Goal: Information Seeking & Learning: Check status

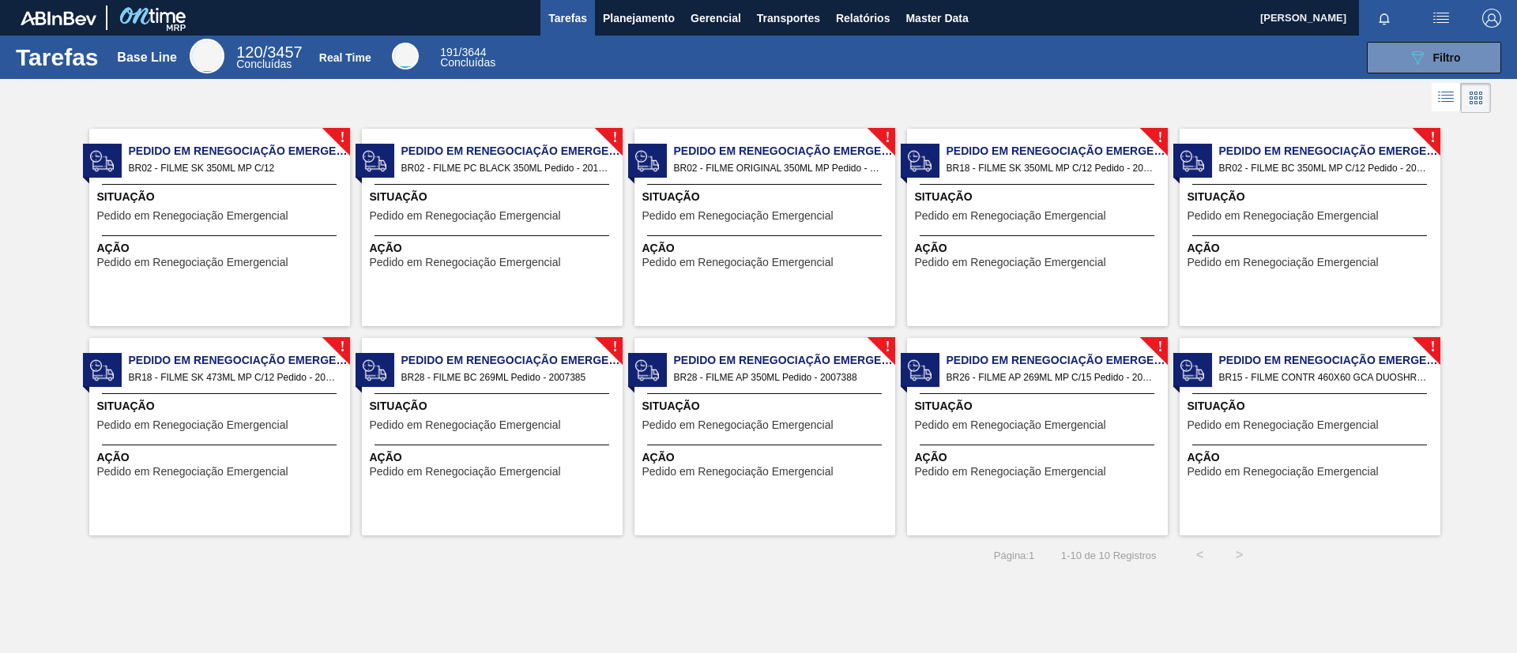
drag, startPoint x: 785, startPoint y: 124, endPoint x: 699, endPoint y: 93, distance: 90.7
drag, startPoint x: 699, startPoint y: 93, endPoint x: 600, endPoint y: 56, distance: 106.3
click at [600, 57] on div "089F7B8B-B2A5-4AFE-B5C0-19BA573D28AC Filtro" at bounding box center [1007, 58] width 1003 height 32
click at [632, 43] on div "089F7B8B-B2A5-4AFE-B5C0-19BA573D28AC Filtro" at bounding box center [1007, 58] width 1003 height 32
click at [632, 25] on span "Planejamento" at bounding box center [639, 18] width 72 height 19
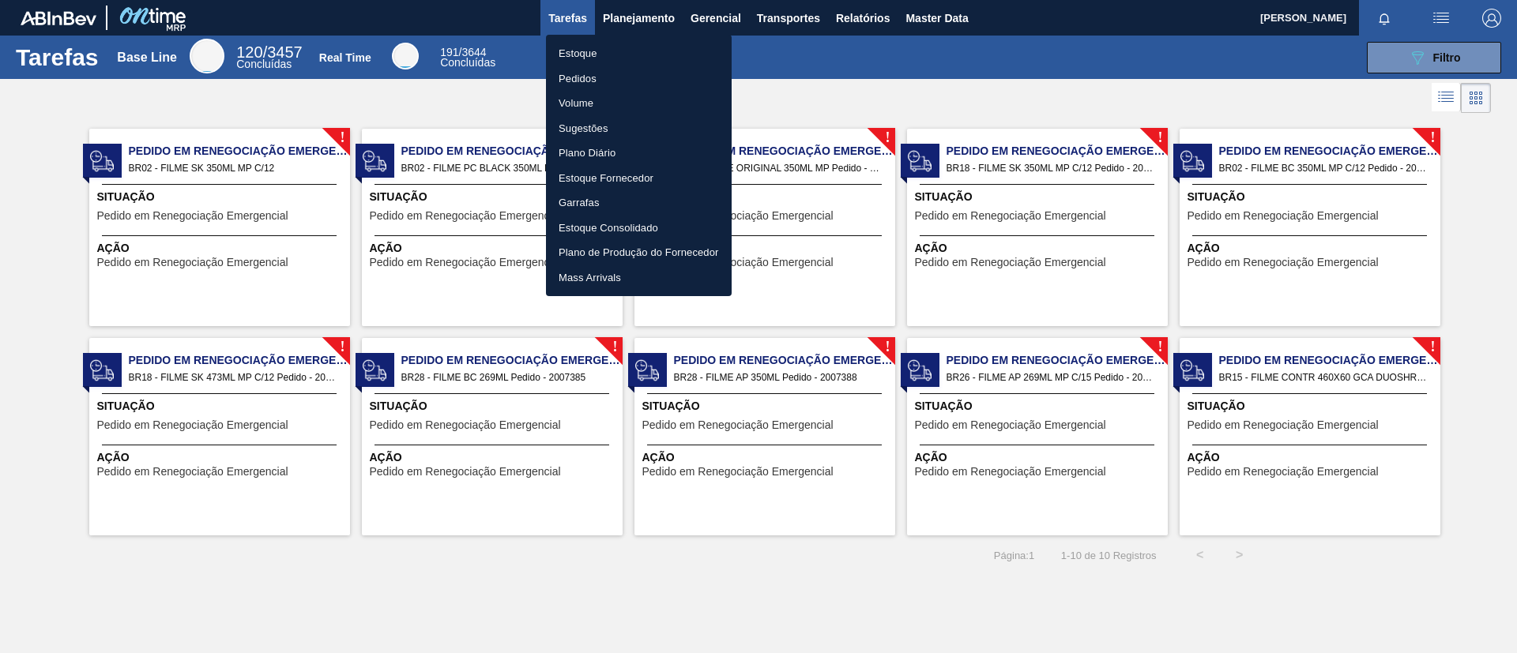
click at [637, 38] on ul "Estoque Pedidos Volume Sugestões Plano Diário Estoque Fornecedor Garrafas Estoq…" at bounding box center [639, 166] width 186 height 262
click at [645, 49] on li "Estoque" at bounding box center [639, 53] width 186 height 25
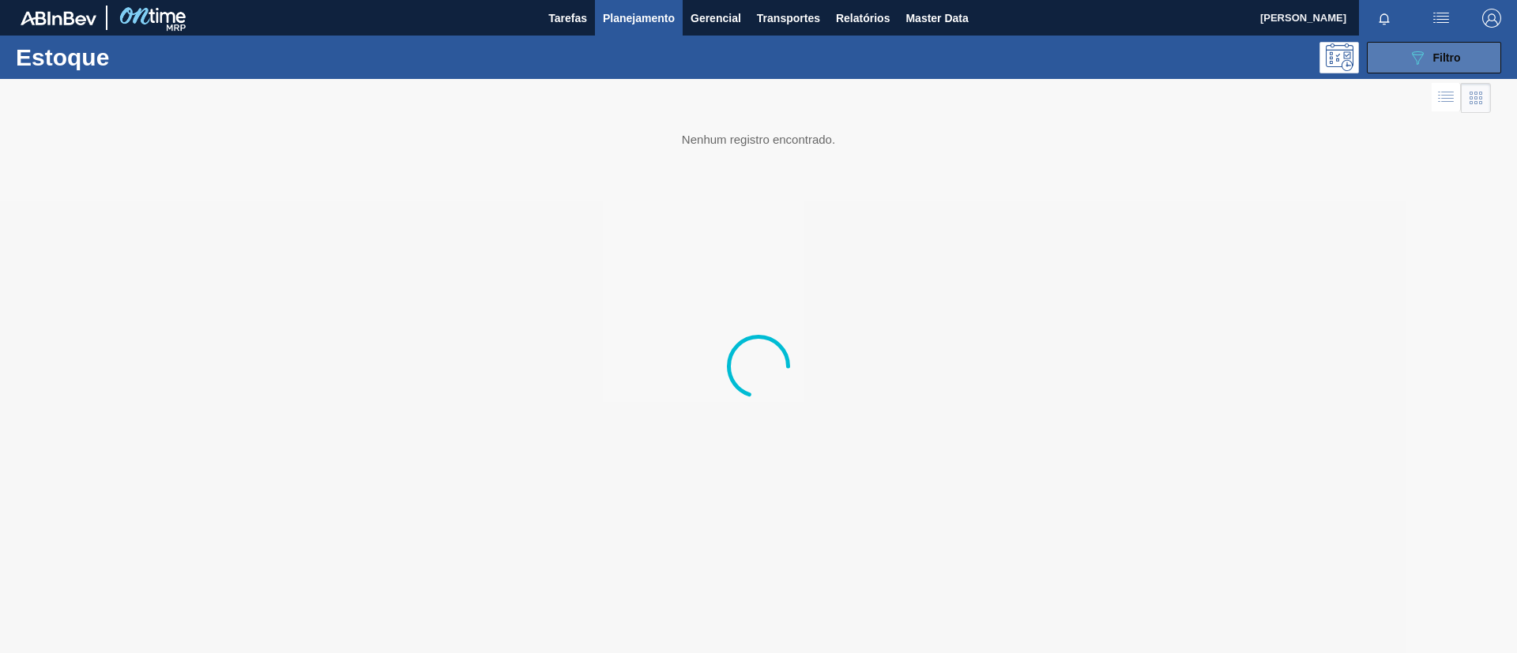
click at [1413, 45] on button "089F7B8B-B2A5-4AFE-B5C0-19BA573D28AC Filtro" at bounding box center [1434, 58] width 134 height 32
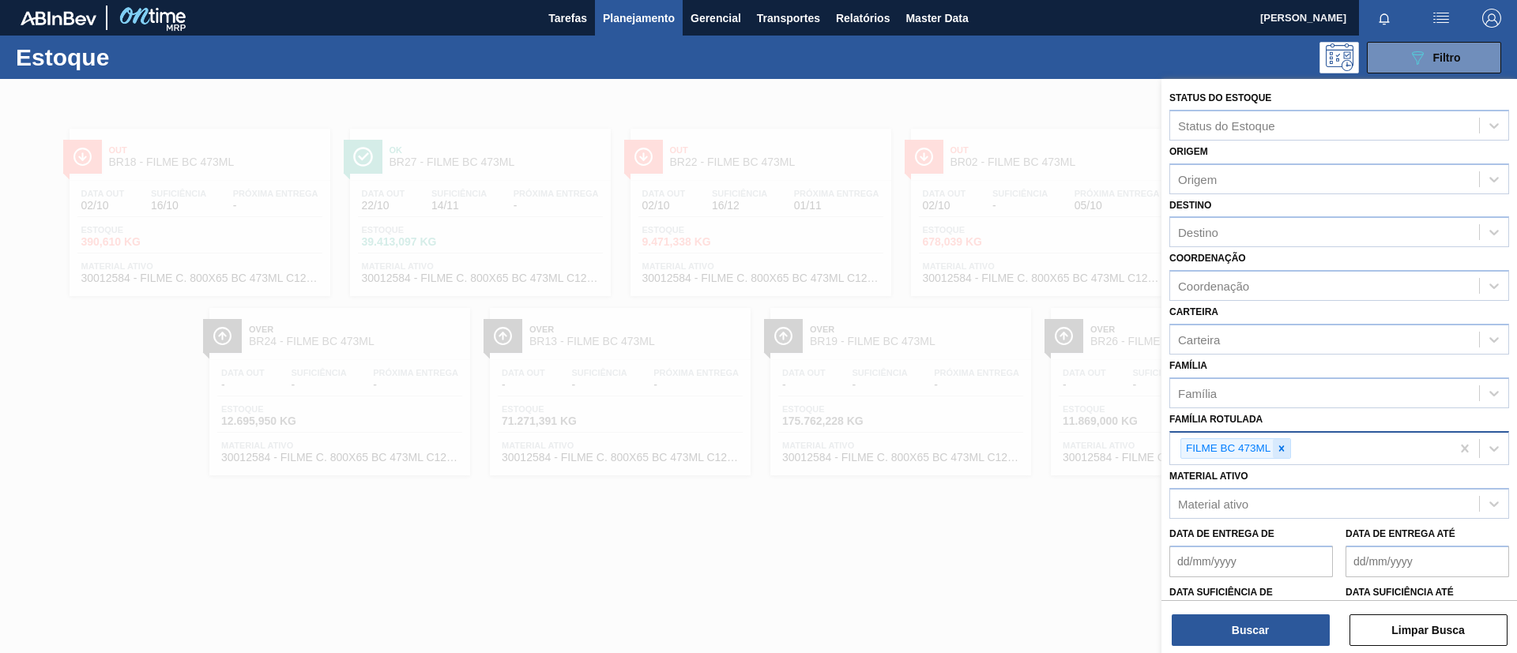
click at [1285, 457] on div at bounding box center [1281, 449] width 17 height 20
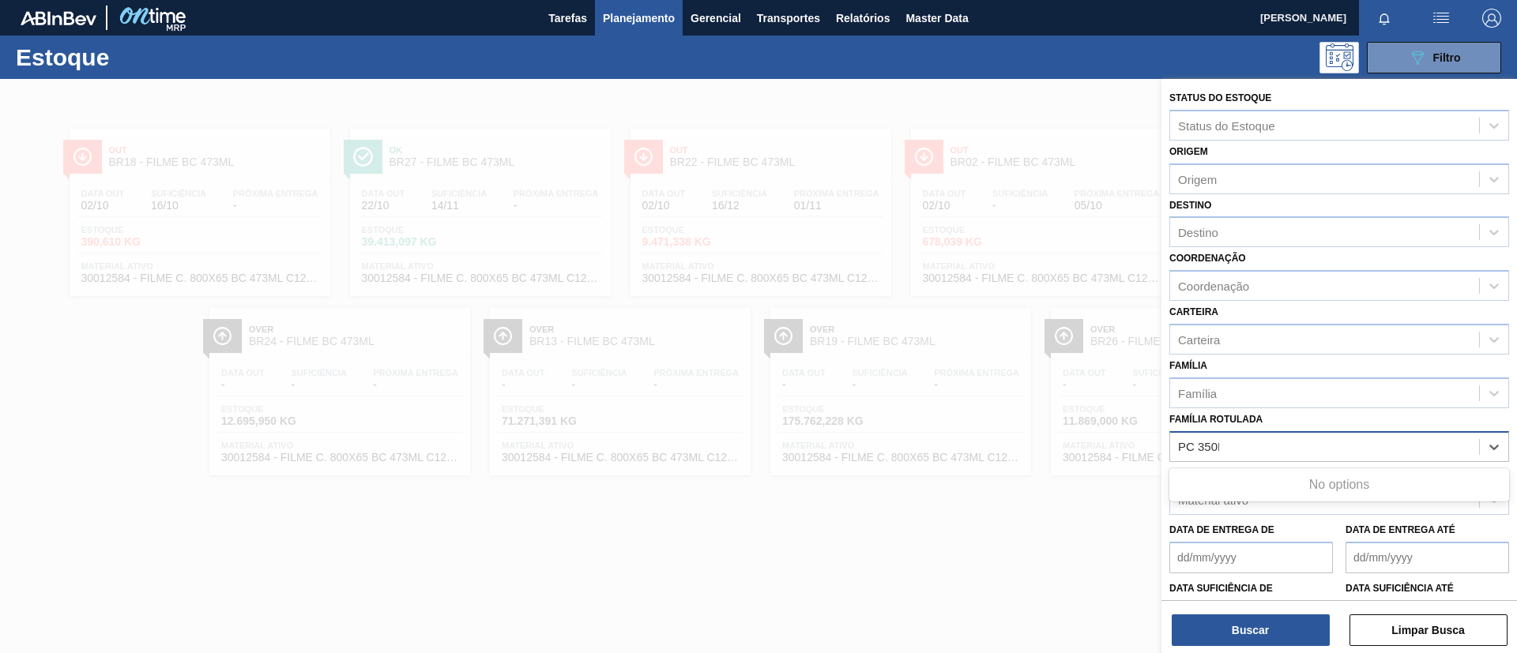
type Rotulada "PC 350ML"
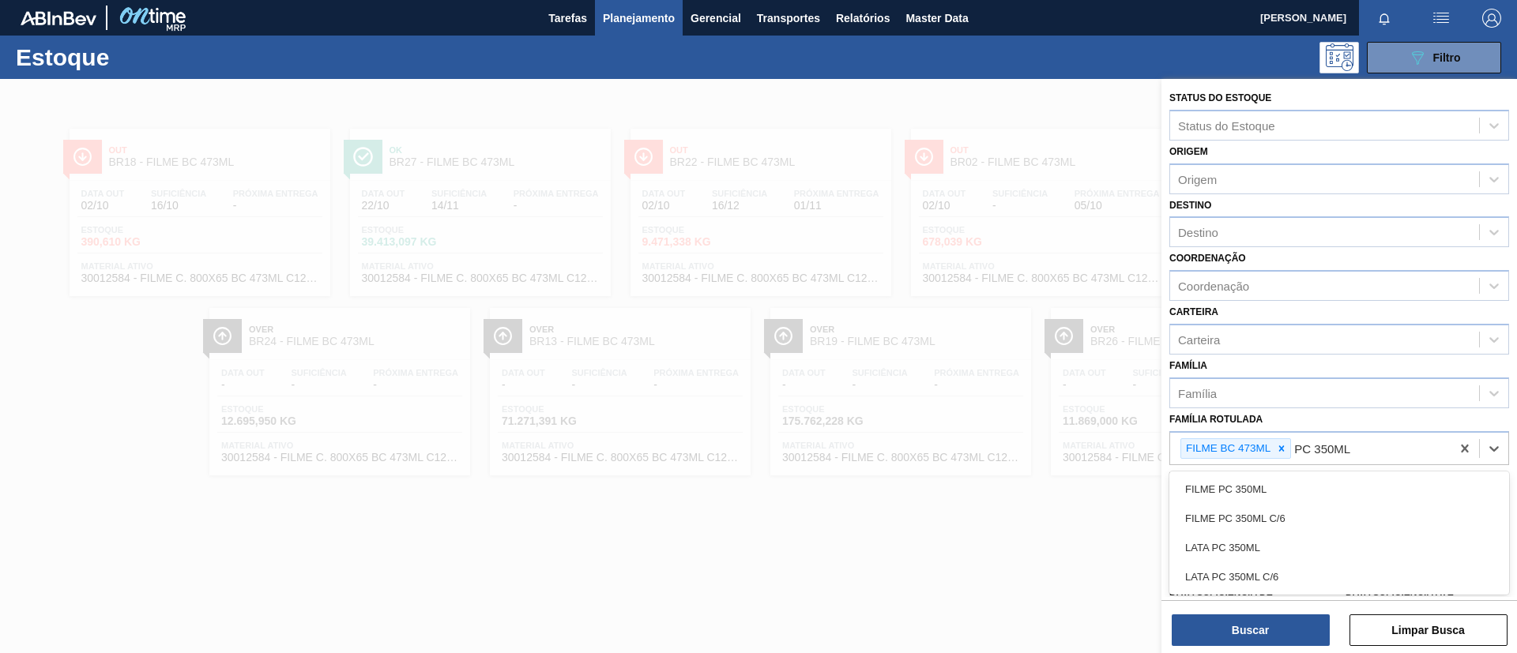
drag, startPoint x: 1285, startPoint y: 552, endPoint x: 1278, endPoint y: 537, distance: 15.9
click at [1282, 550] on div "LATA PC 350ML" at bounding box center [1339, 547] width 340 height 29
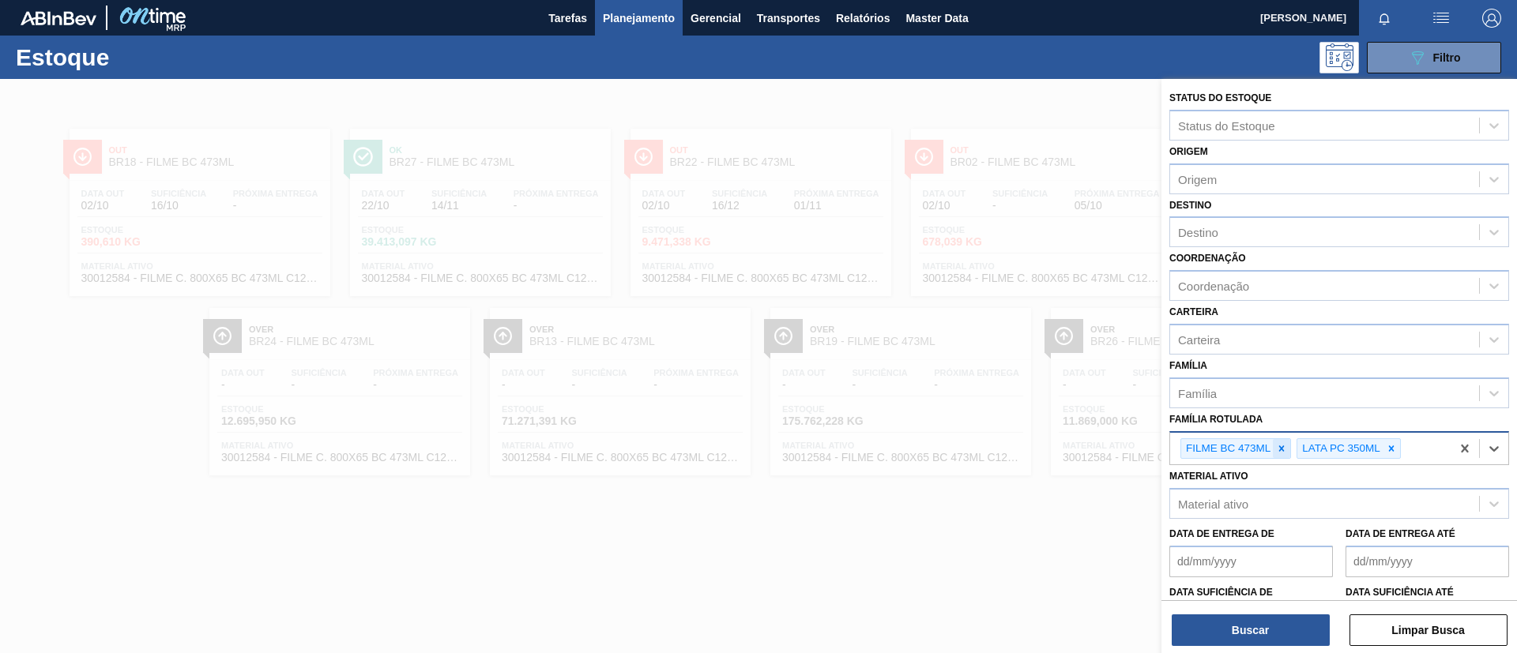
click at [1282, 442] on div at bounding box center [1281, 449] width 17 height 20
click at [1276, 448] on icon at bounding box center [1275, 449] width 6 height 6
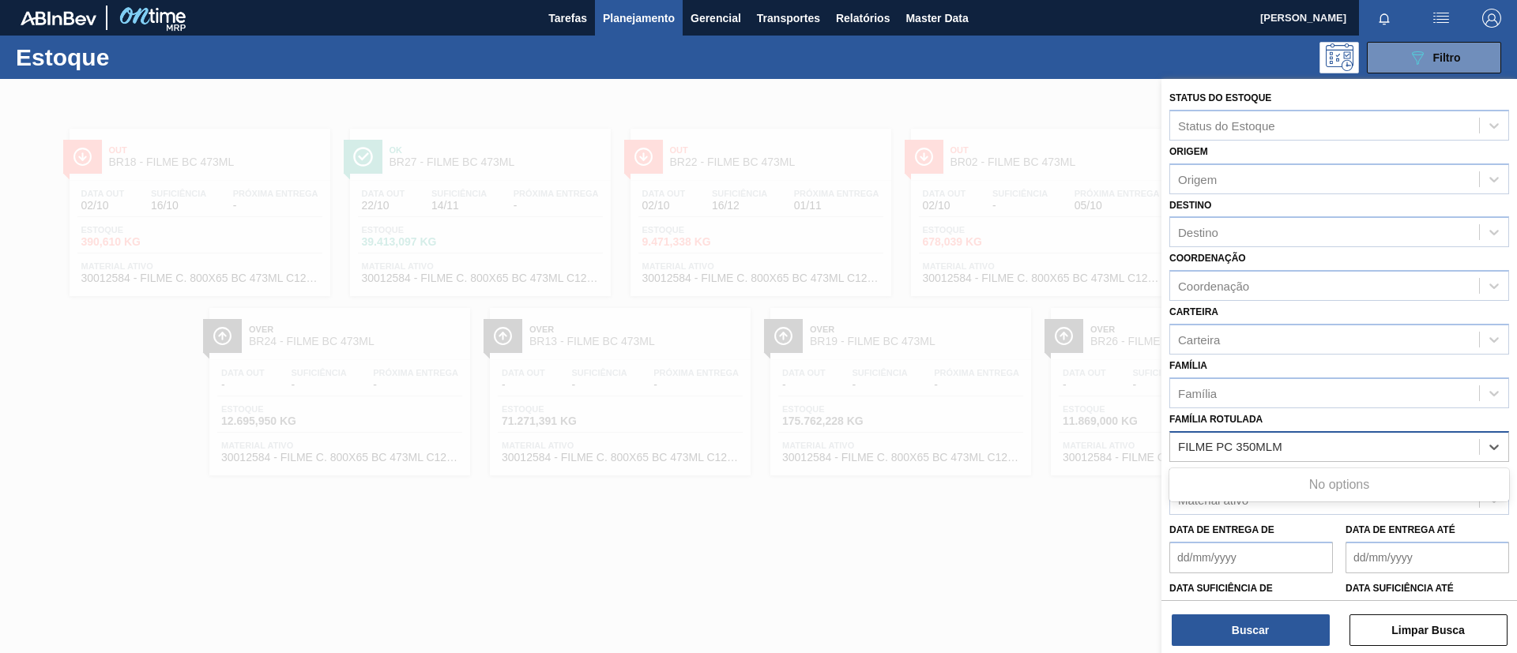
type Rotulada "FILME PC 350ML"
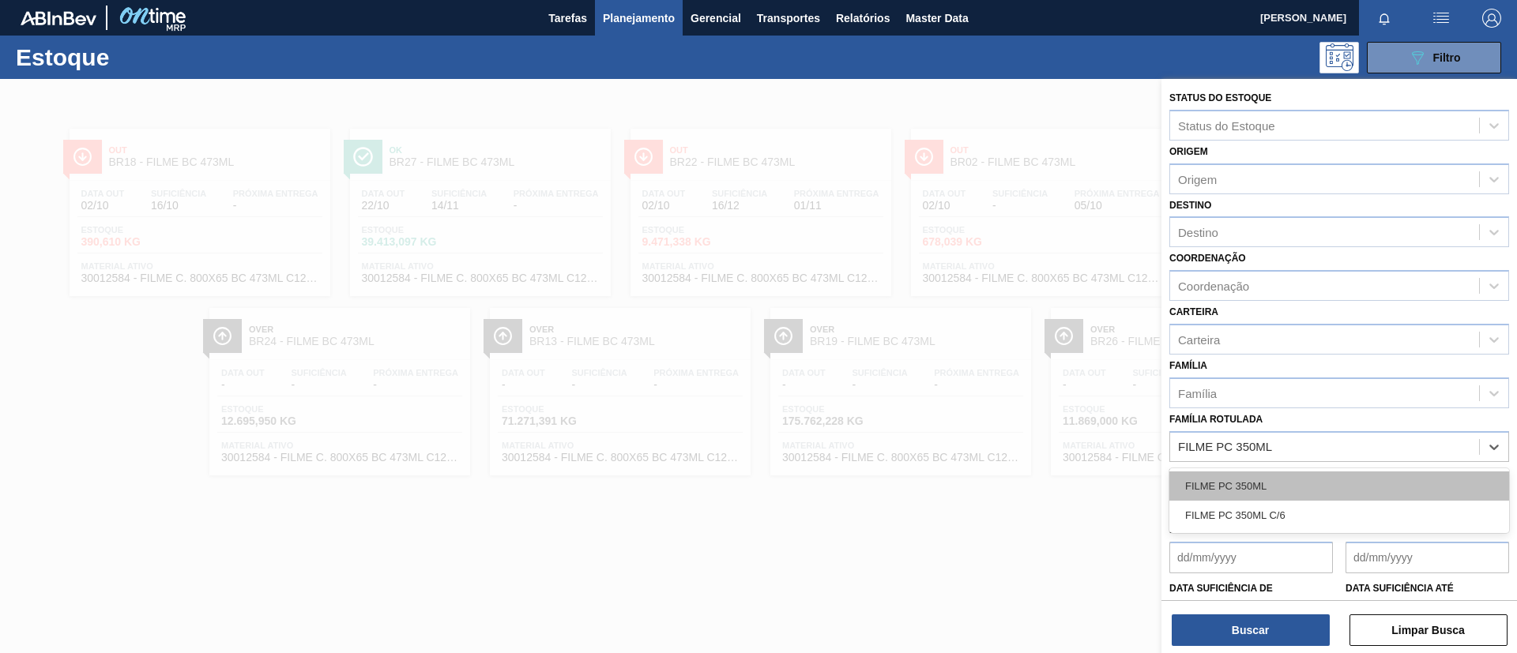
click at [1233, 483] on div "FILME PC 350ML" at bounding box center [1339, 486] width 340 height 29
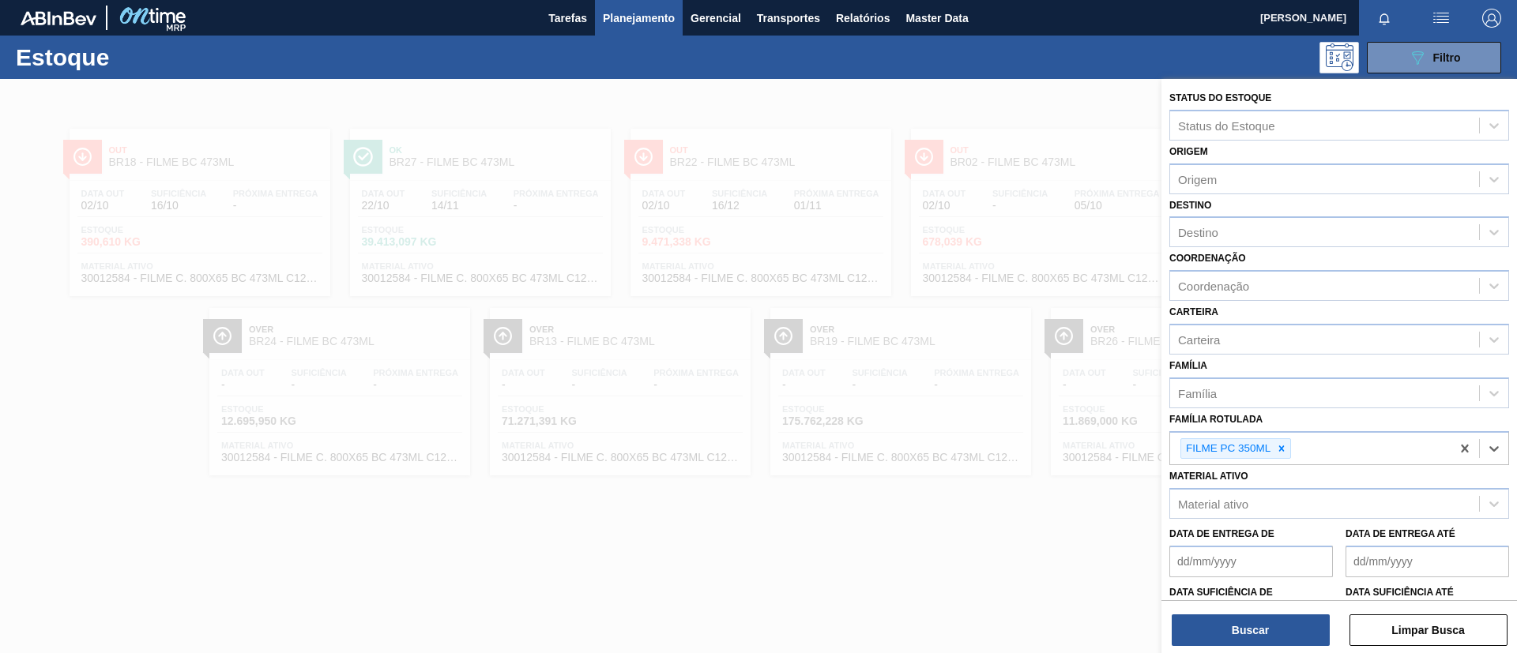
click at [1254, 608] on div "Buscar Limpar Busca" at bounding box center [1339, 622] width 356 height 44
click at [1258, 621] on button "Buscar" at bounding box center [1251, 631] width 158 height 32
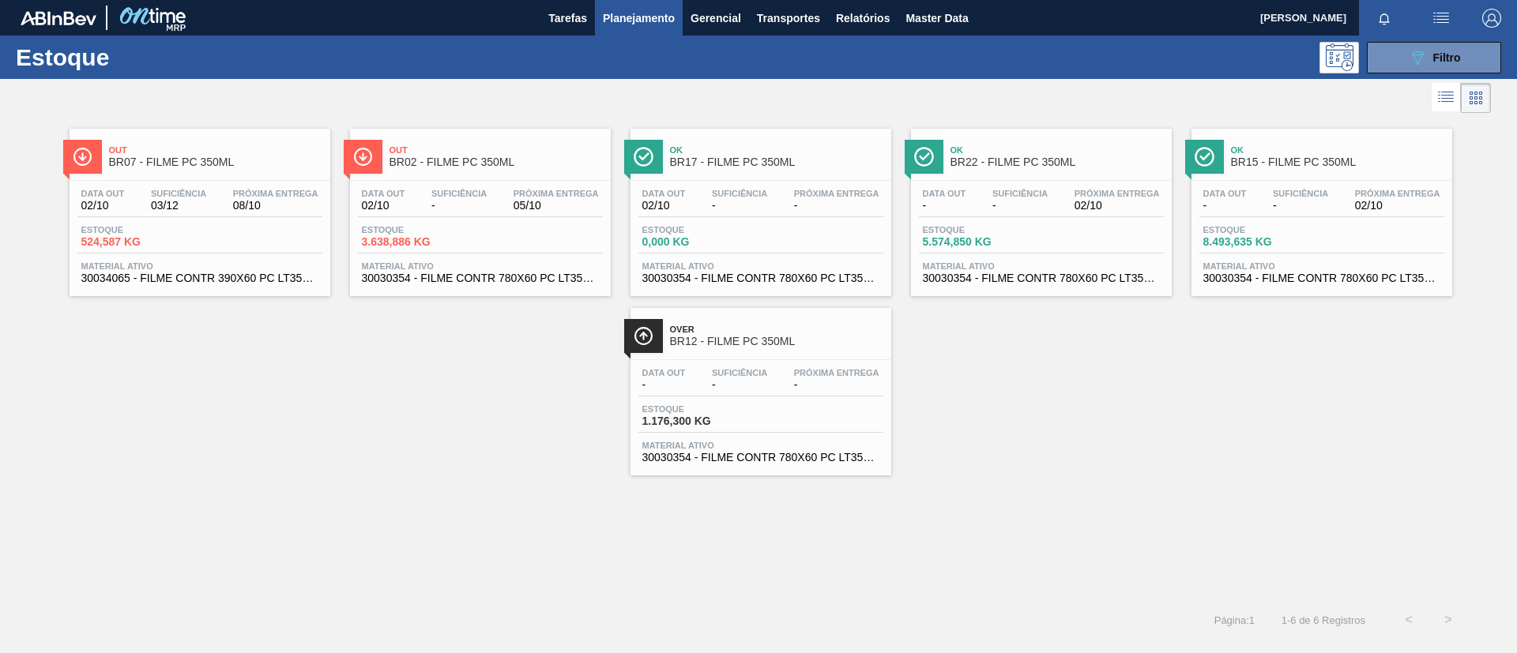
click at [278, 163] on span "BR07 - FILME PC 350ML" at bounding box center [215, 162] width 213 height 12
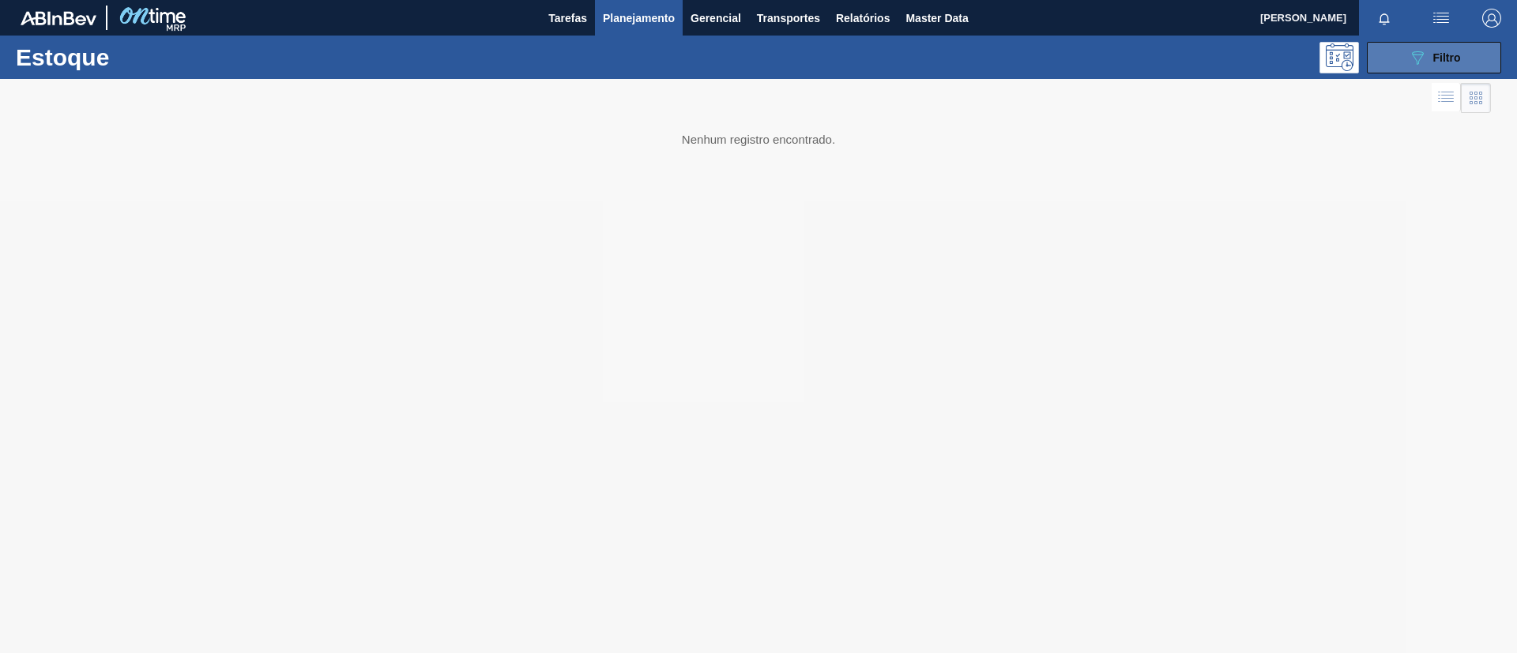
click at [1418, 63] on icon at bounding box center [1418, 57] width 12 height 13
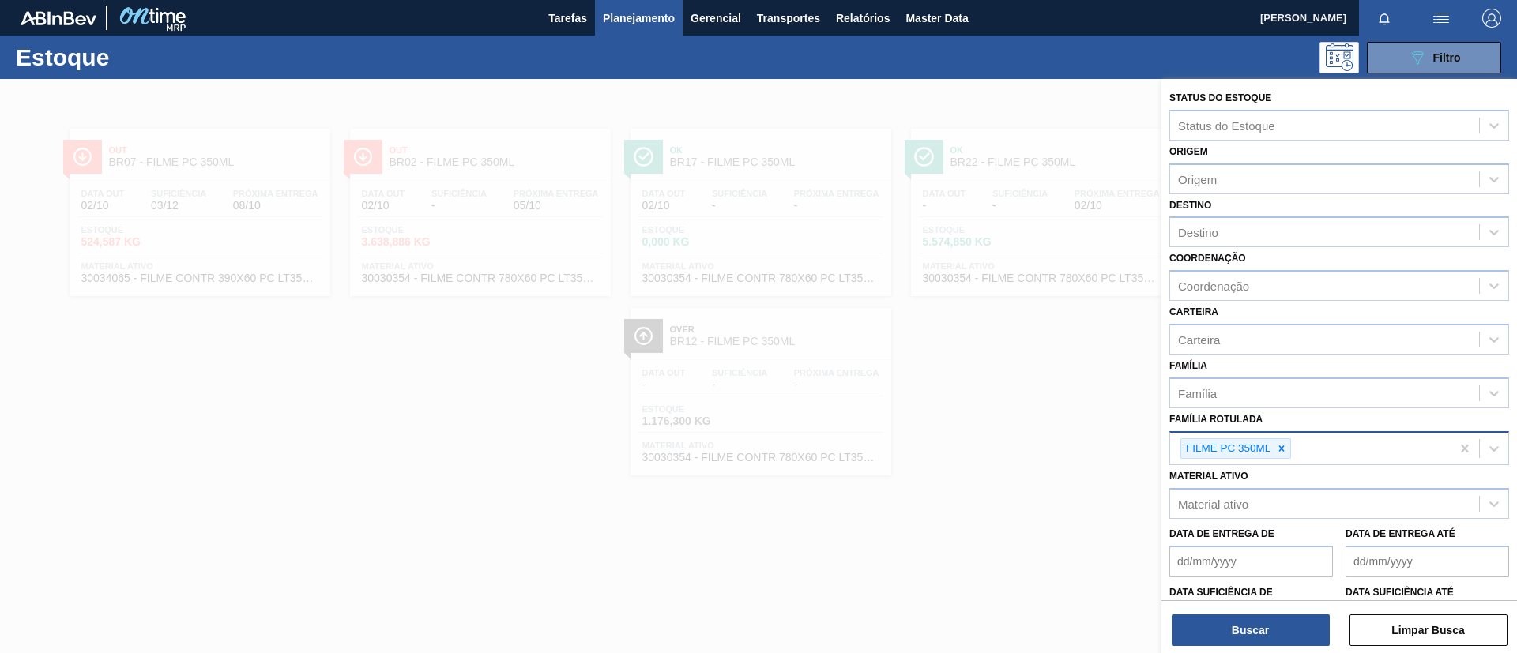
drag, startPoint x: 1277, startPoint y: 457, endPoint x: 1278, endPoint y: 450, distance: 8.1
click at [1277, 457] on div at bounding box center [1281, 449] width 17 height 20
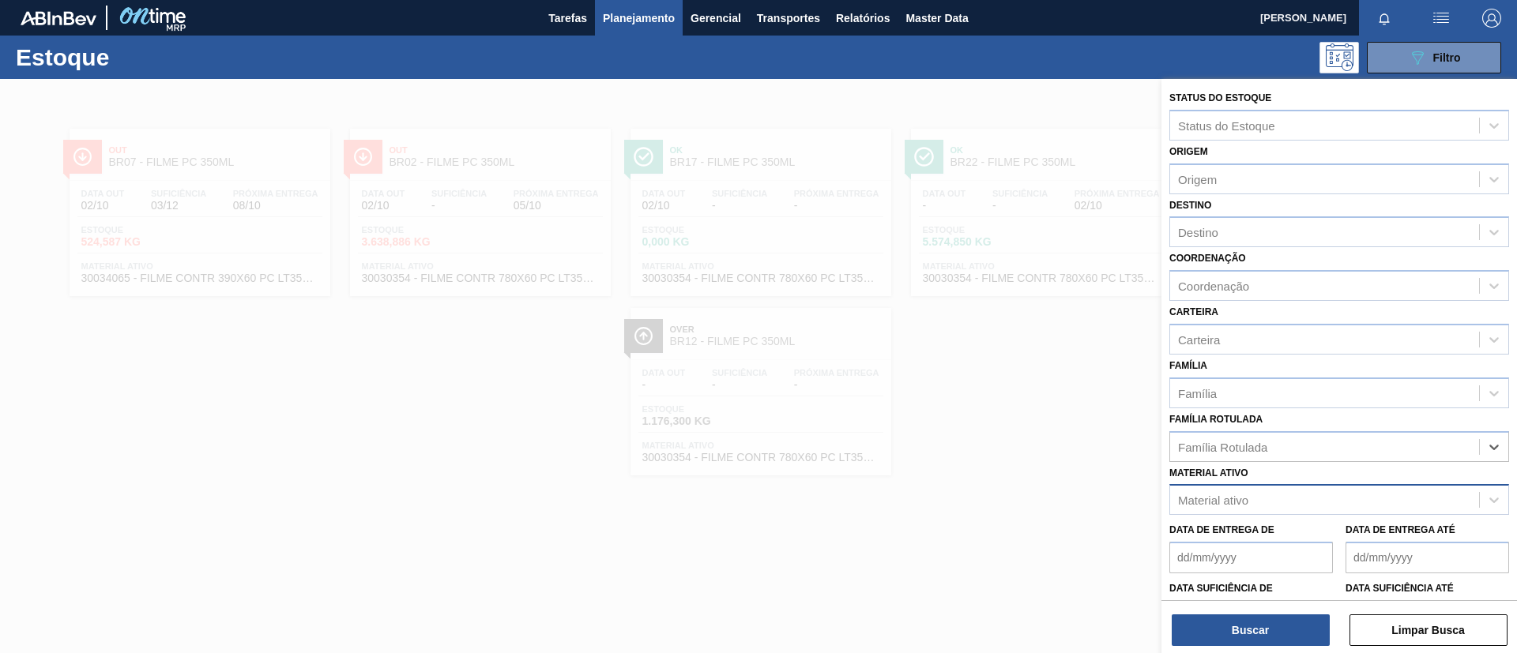
click at [1287, 490] on div "Material ativo" at bounding box center [1324, 500] width 309 height 23
paste ativo "30030718"
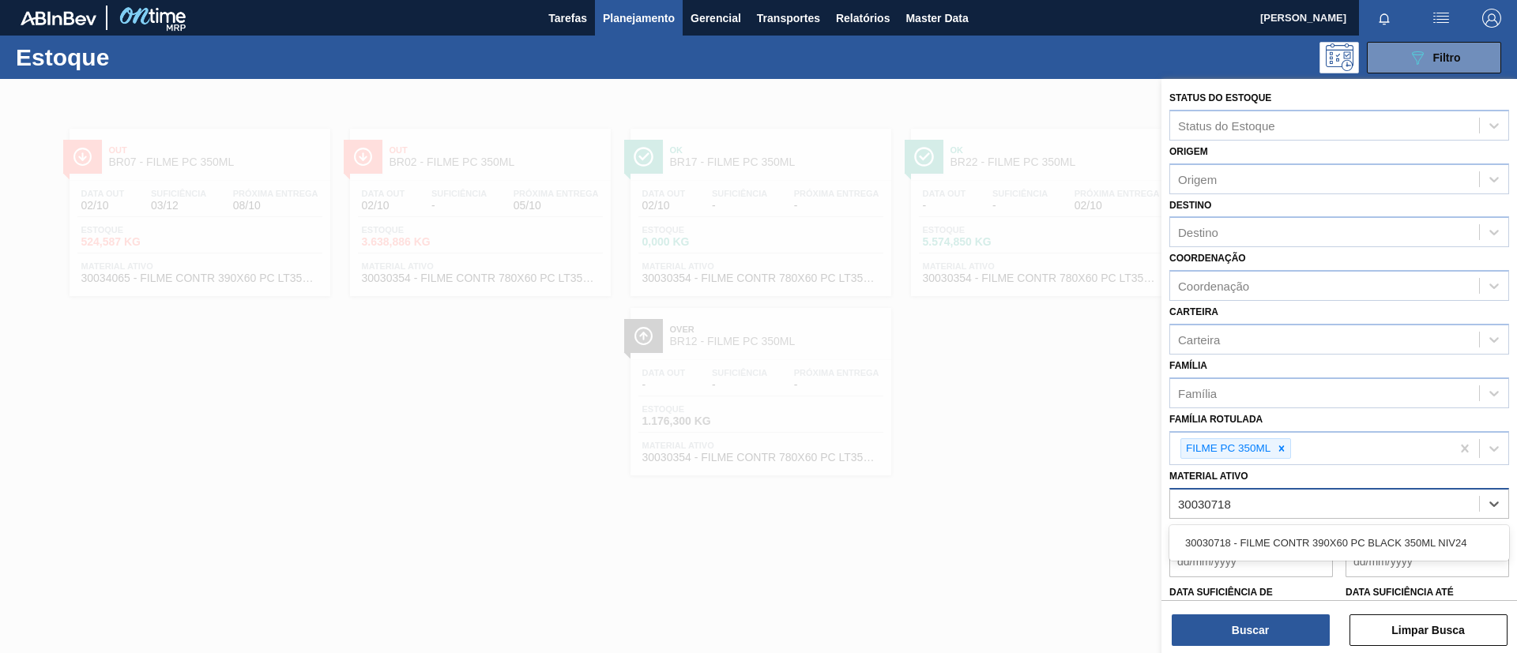
type ativo "30030718"
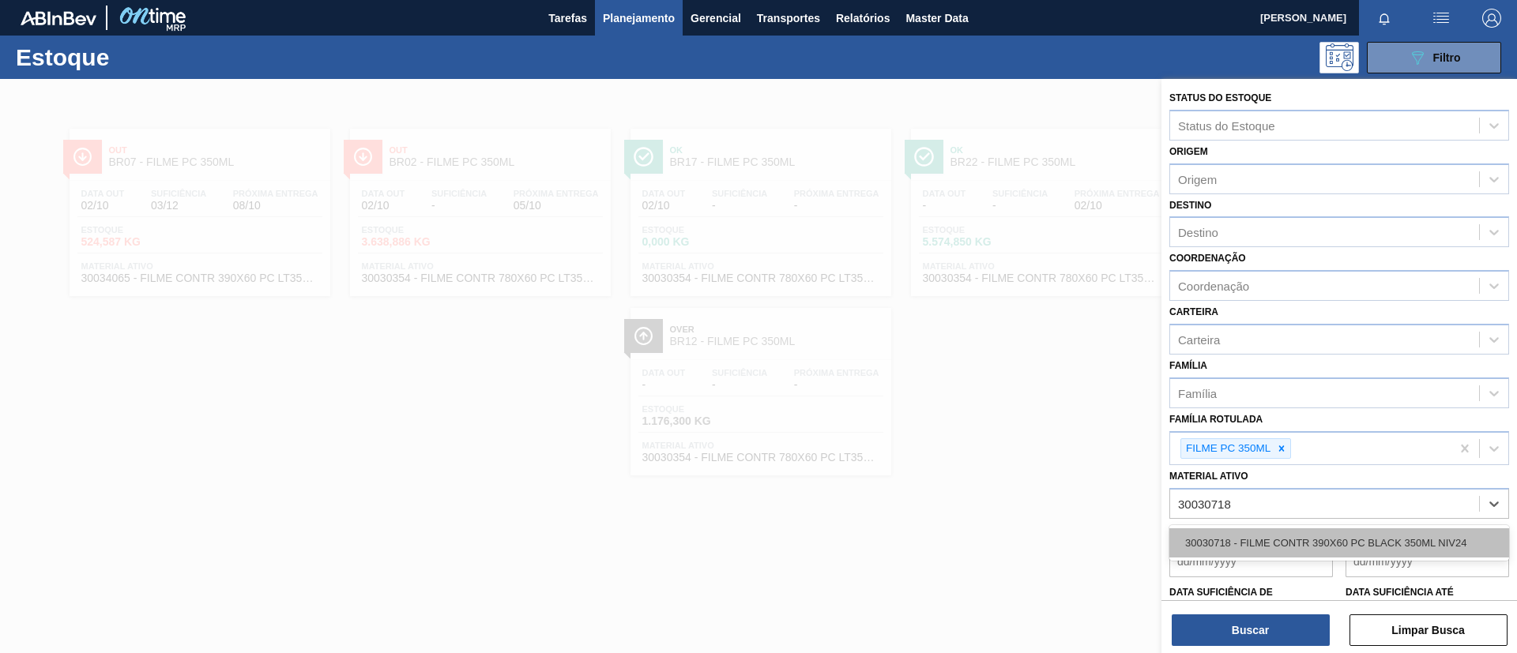
click at [1291, 531] on div "30030718 - FILME CONTR 390X60 PC BLACK 350ML NIV24" at bounding box center [1339, 543] width 340 height 29
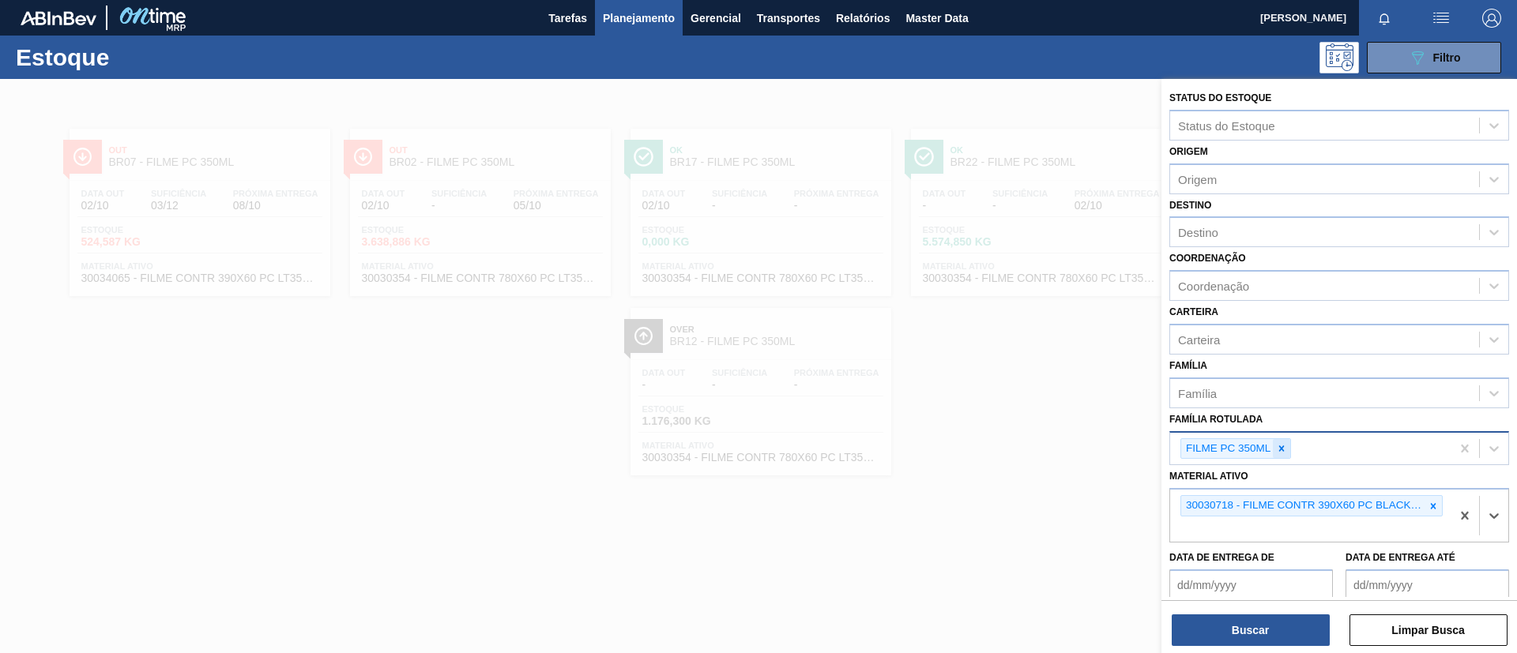
click at [1286, 457] on div at bounding box center [1281, 449] width 17 height 20
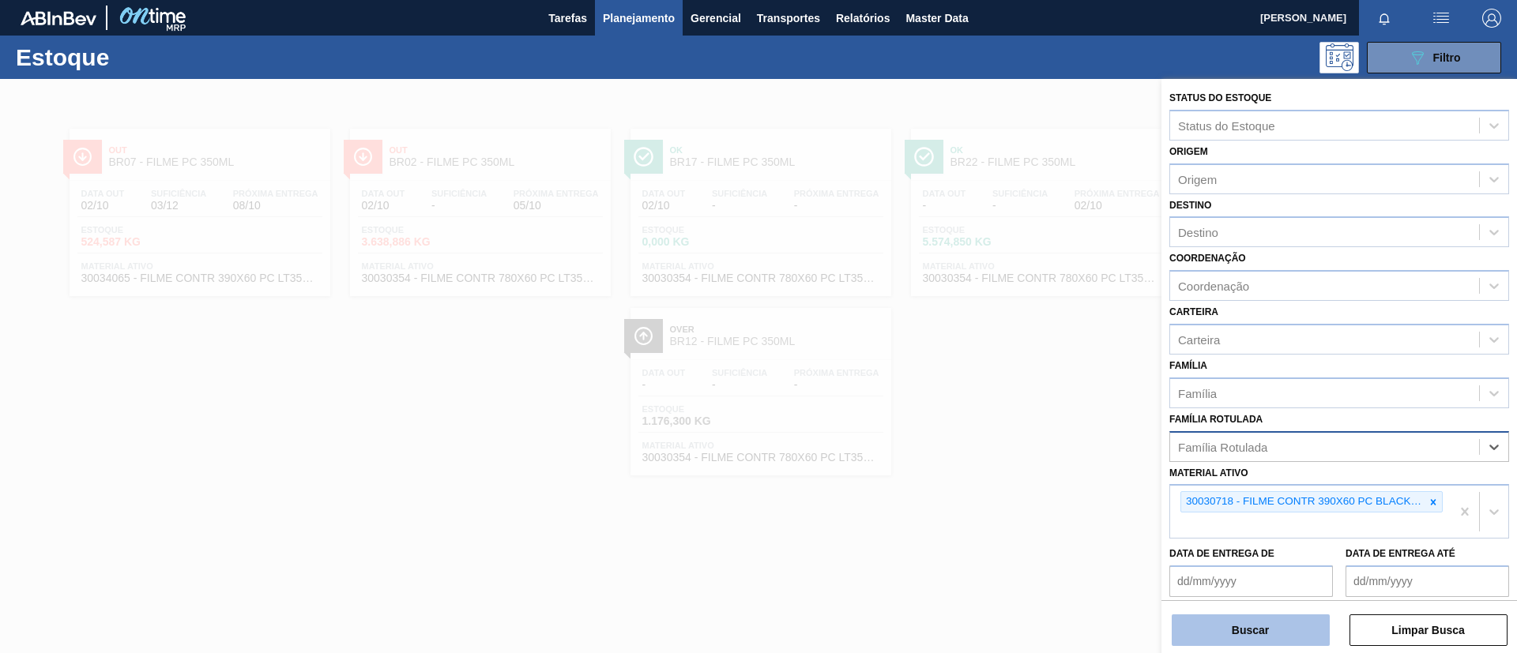
click at [1283, 628] on button "Buscar" at bounding box center [1251, 631] width 158 height 32
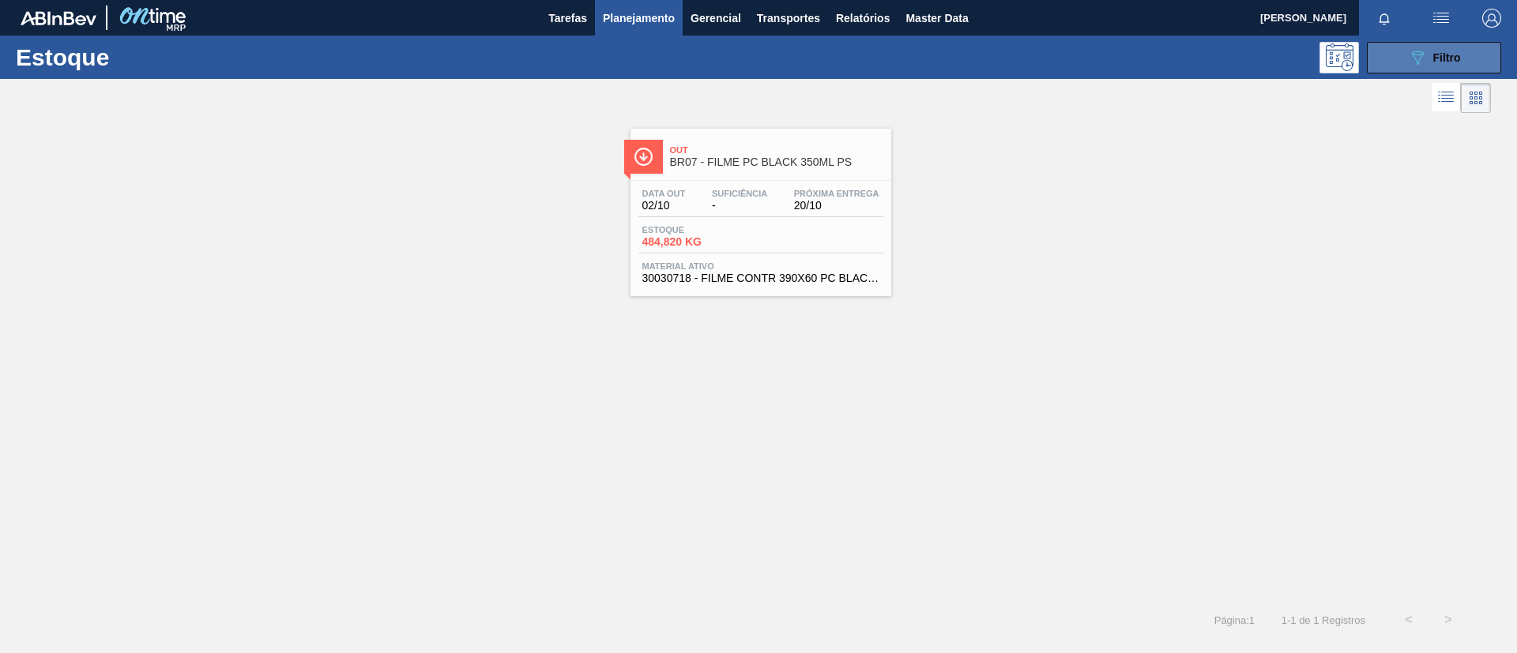
click at [1416, 54] on icon at bounding box center [1418, 57] width 12 height 13
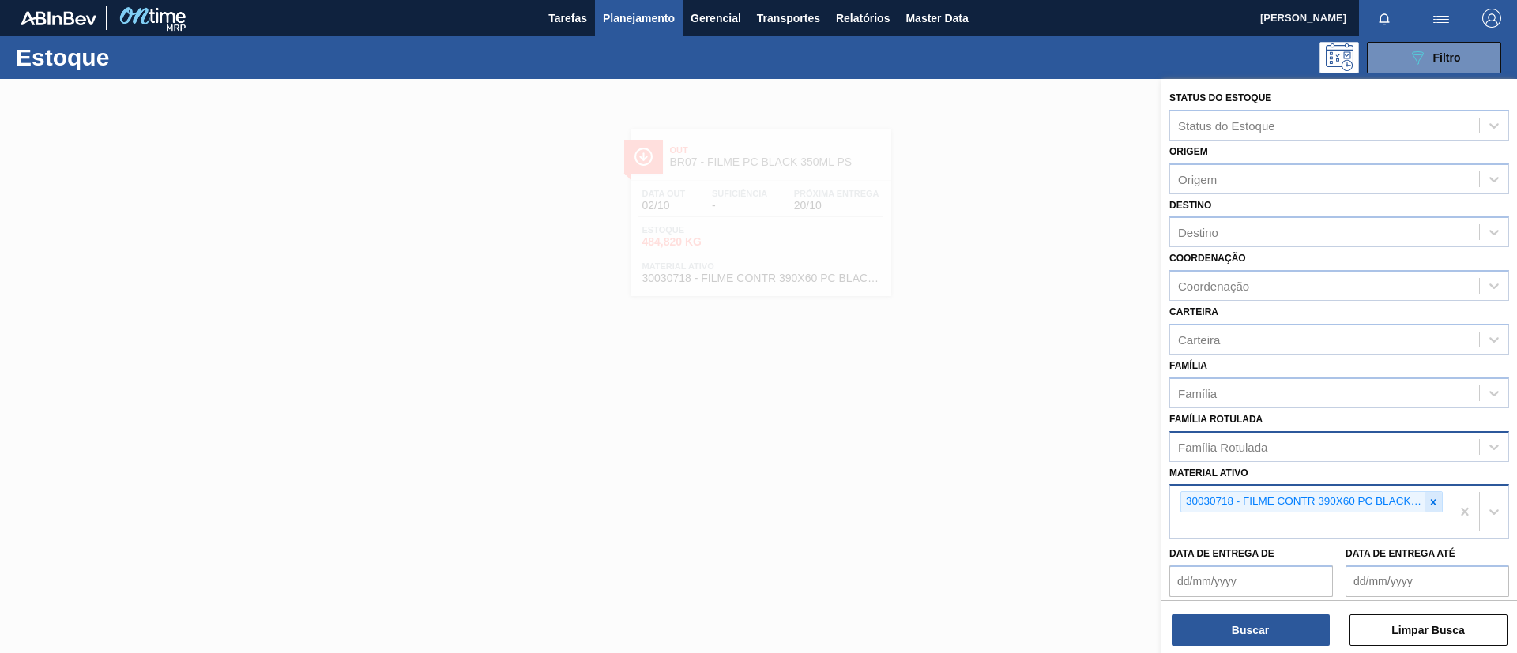
click at [1431, 498] on icon at bounding box center [1433, 502] width 11 height 11
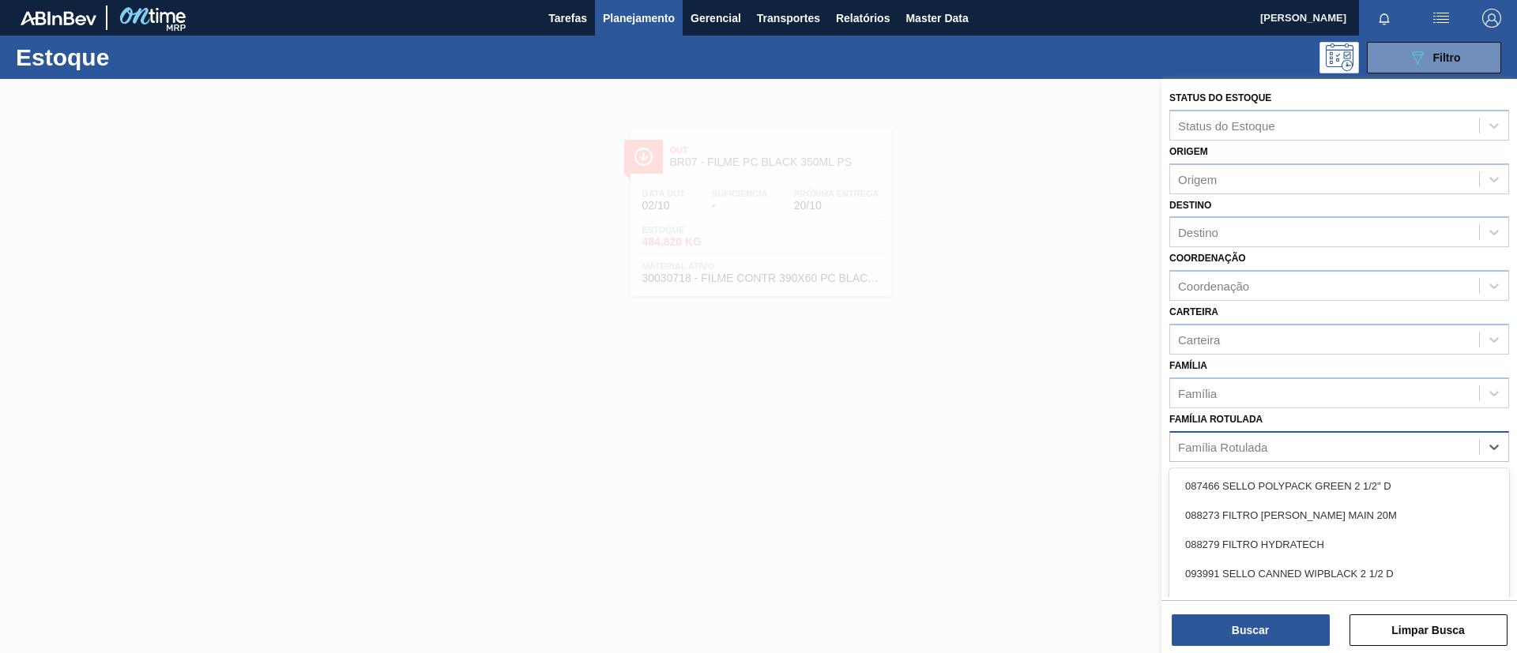
click at [1348, 454] on div "Família Rotulada" at bounding box center [1324, 446] width 309 height 23
type Rotulada "ORIGINAL 350ML"
drag, startPoint x: 1365, startPoint y: 534, endPoint x: 1350, endPoint y: 506, distance: 31.8
click at [1364, 535] on div "FILME ORIGINAL 350ML" at bounding box center [1339, 544] width 340 height 29
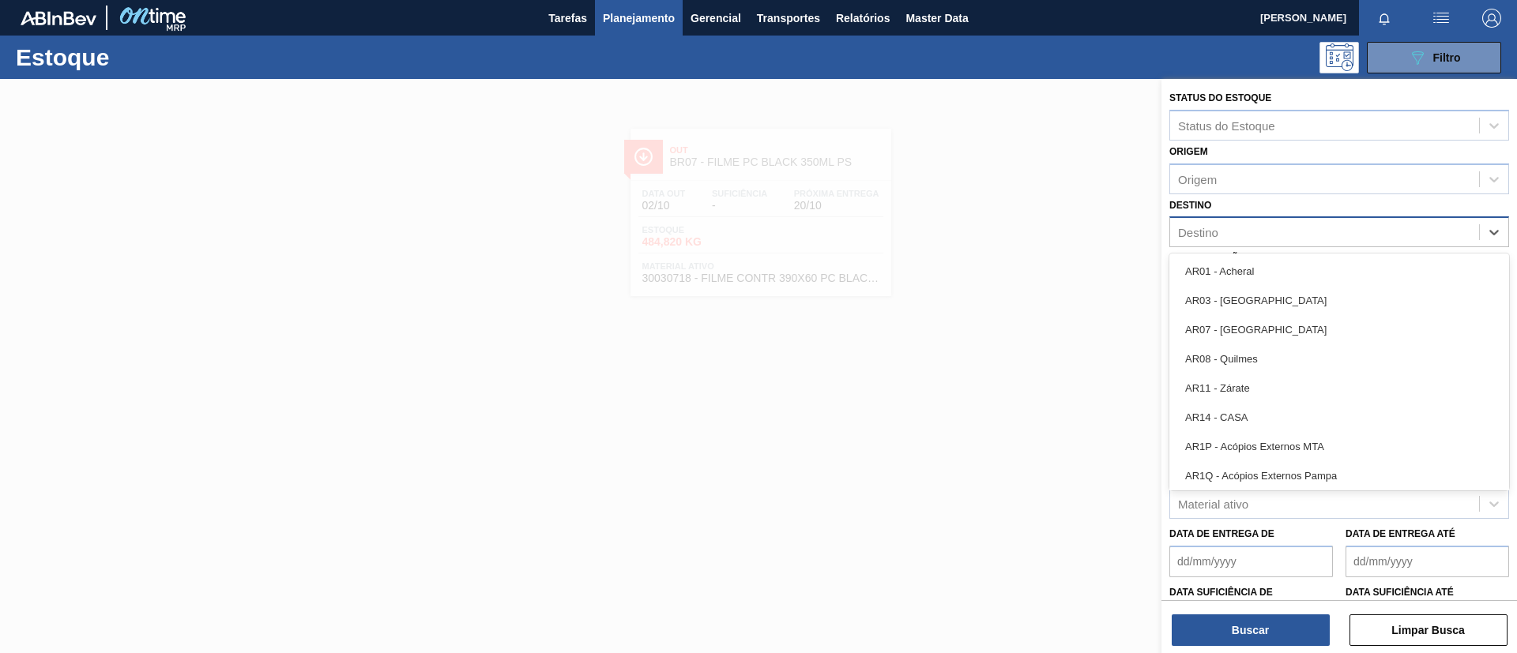
click at [1293, 230] on div "Destino" at bounding box center [1324, 232] width 309 height 23
type input "BR18"
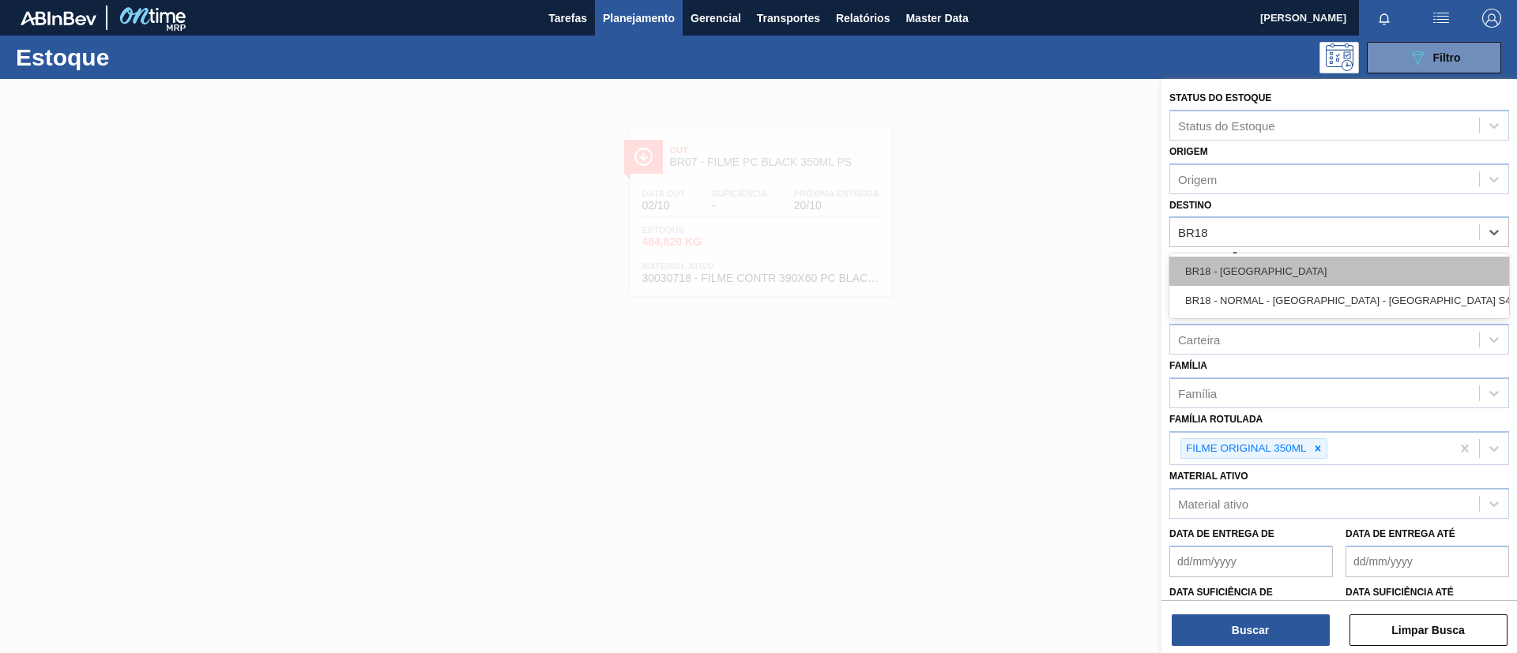
click at [1300, 261] on div "BR18 - Pernambuco" at bounding box center [1339, 271] width 340 height 29
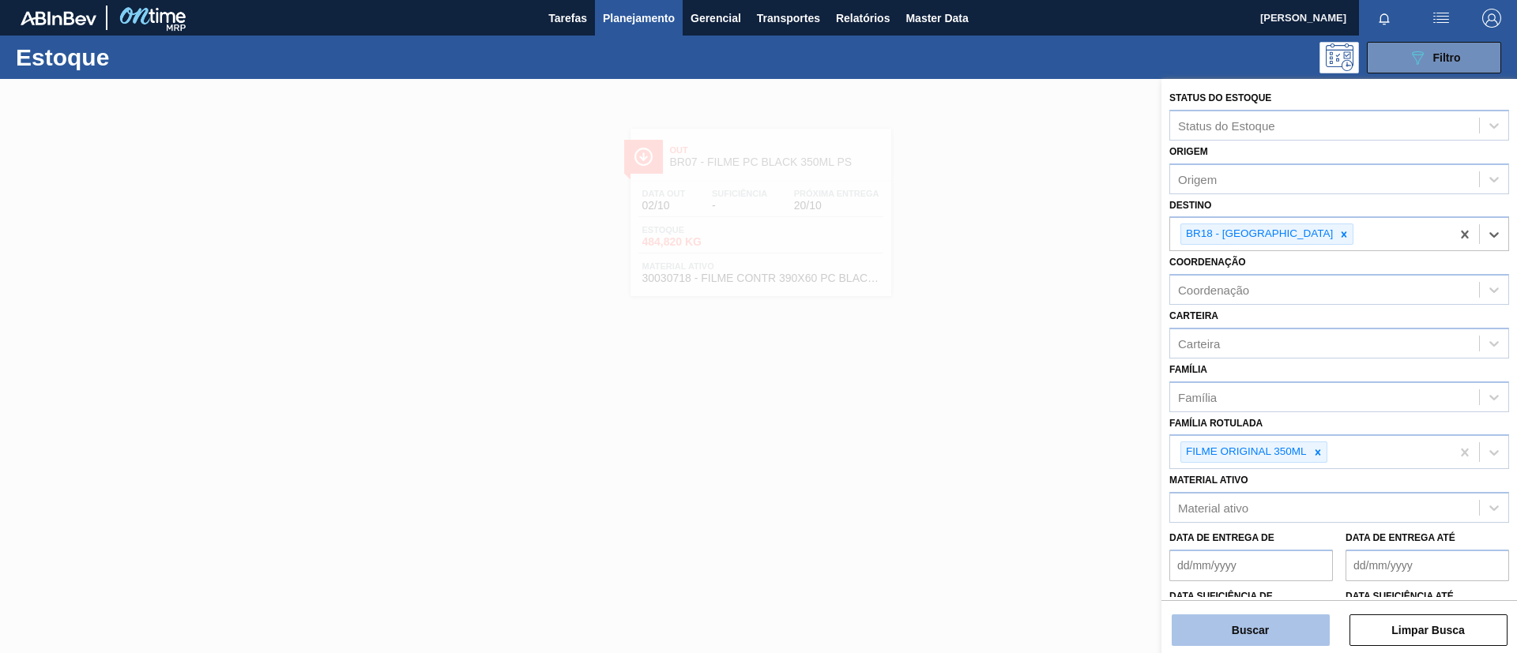
click at [1296, 623] on button "Buscar" at bounding box center [1251, 631] width 158 height 32
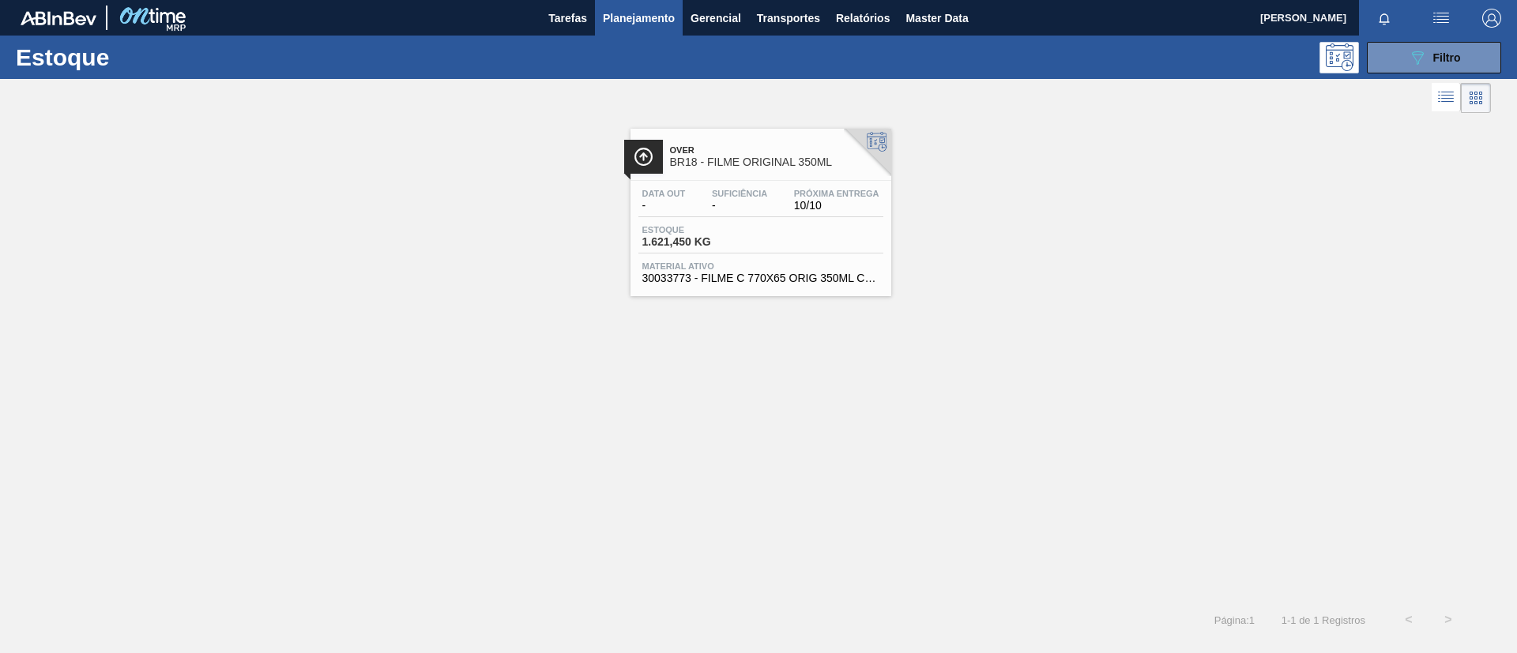
click at [243, 234] on div "Over BR18 - FILME ORIGINAL 350ML Data out - Suficiência - Próxima Entrega 10/10…" at bounding box center [758, 206] width 1517 height 179
click at [787, 167] on span "BR18 - FILME ORIGINAL 350ML" at bounding box center [776, 162] width 213 height 12
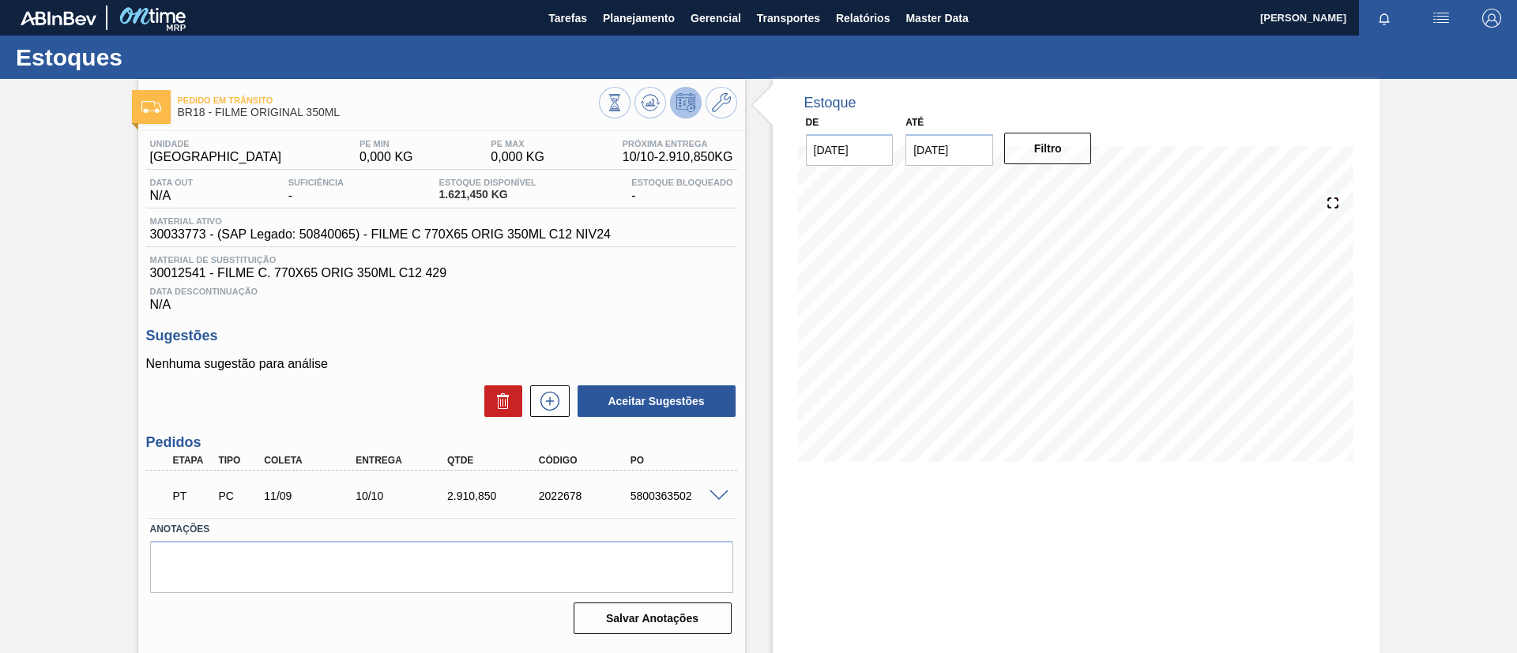
drag, startPoint x: 0, startPoint y: 405, endPoint x: 18, endPoint y: 396, distance: 20.1
click at [0, 405] on div "Pedido em Trânsito BR18 - FILME ORIGINAL 350ML Unidade Pernambuco PE MIN 0,000 …" at bounding box center [758, 379] width 1517 height 600
click at [711, 491] on span at bounding box center [719, 497] width 19 height 12
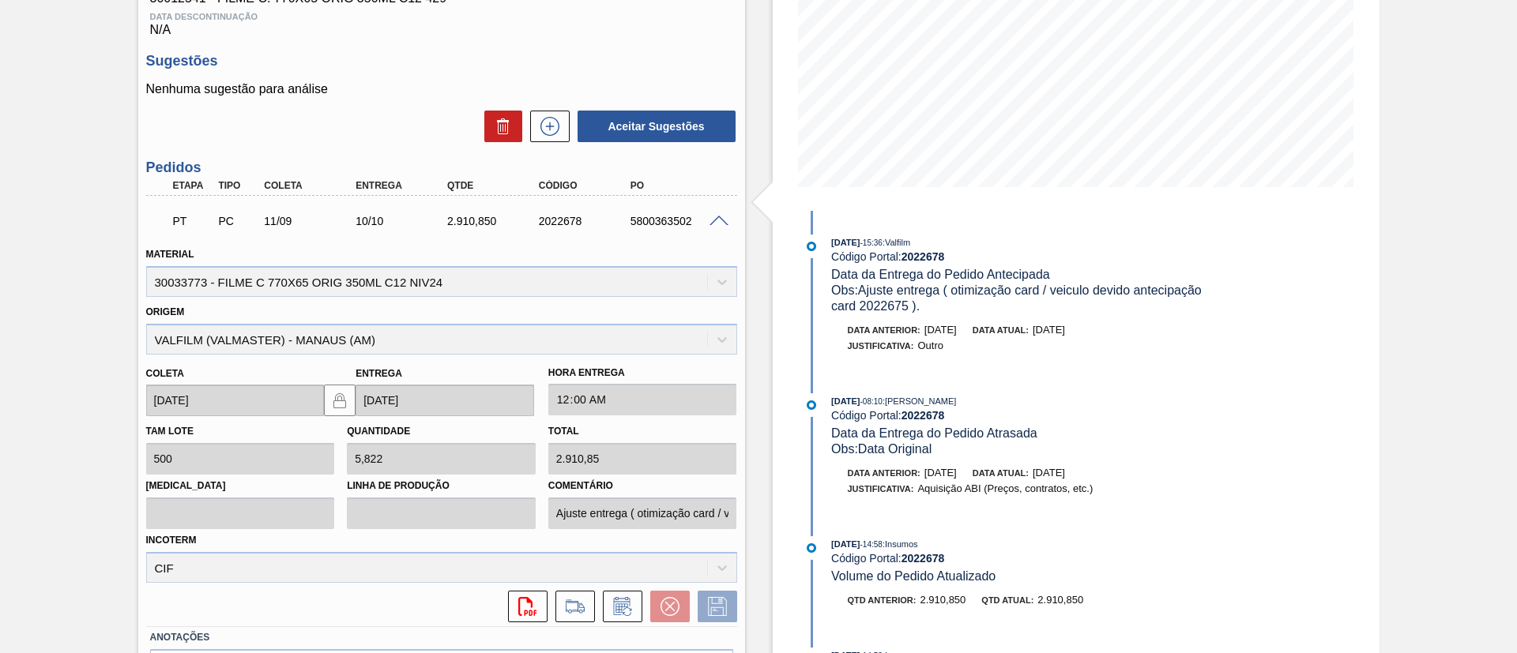
scroll to position [356, 0]
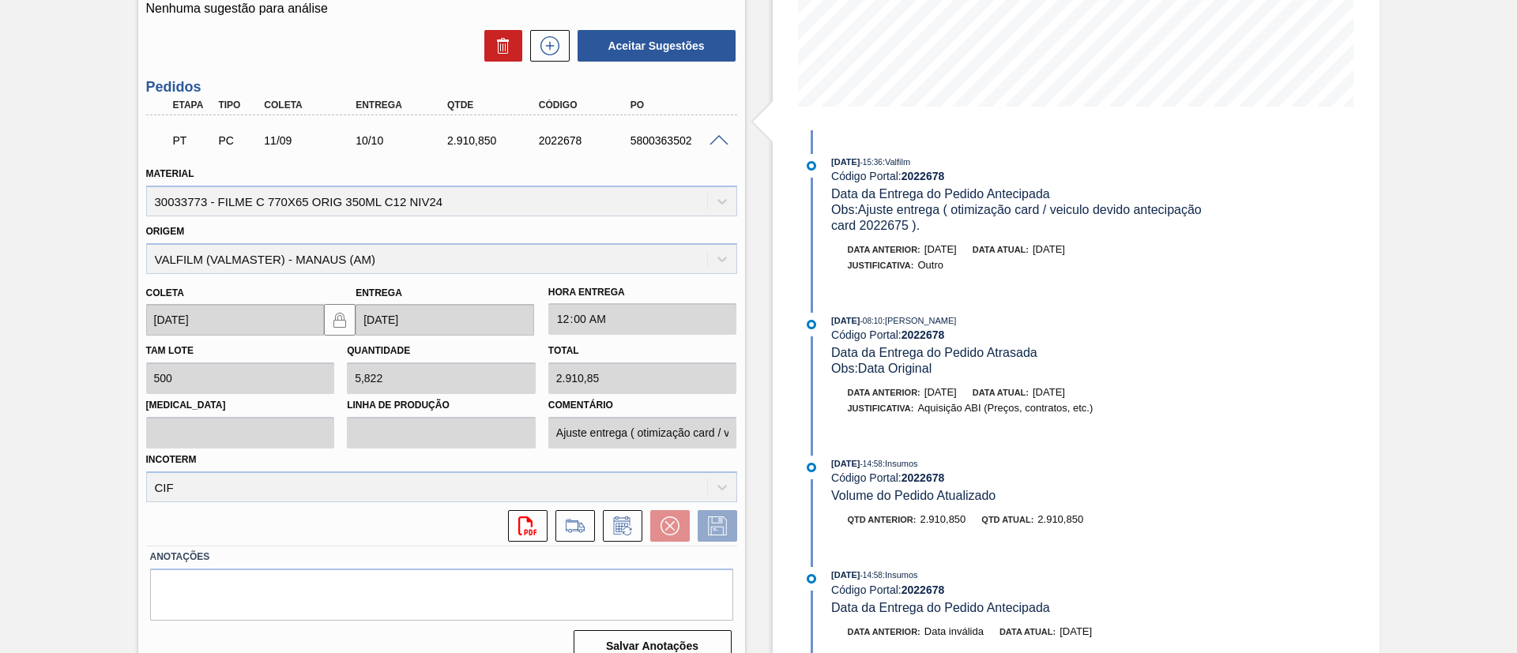
click at [715, 140] on span at bounding box center [719, 141] width 19 height 12
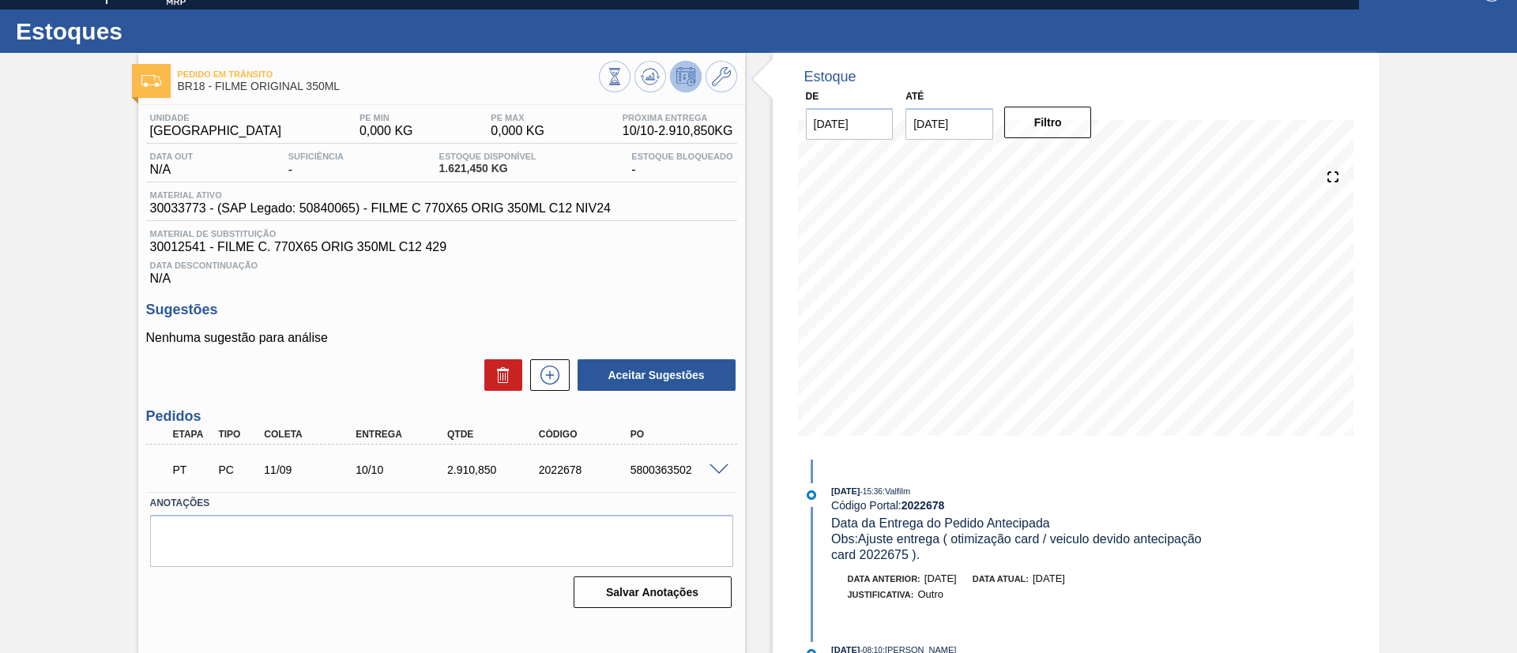
click at [0, 286] on div "Pedido em Trânsito BR18 - FILME ORIGINAL 350ML Unidade Pernambuco PE MIN 0,000 …" at bounding box center [758, 353] width 1517 height 600
click at [40, 275] on div "Pedido em Trânsito BR18 - FILME ORIGINAL 350ML Unidade Pernambuco PE MIN 0,000 …" at bounding box center [758, 353] width 1517 height 600
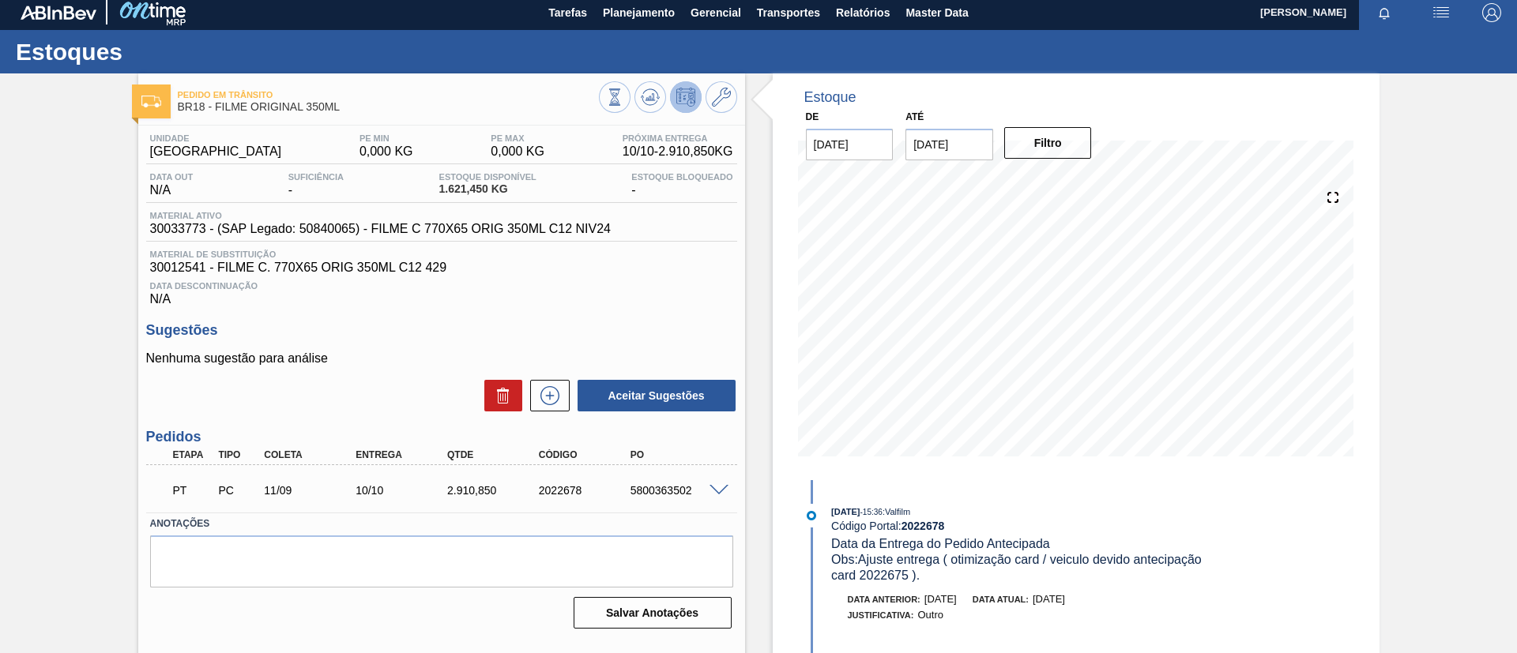
scroll to position [0, 0]
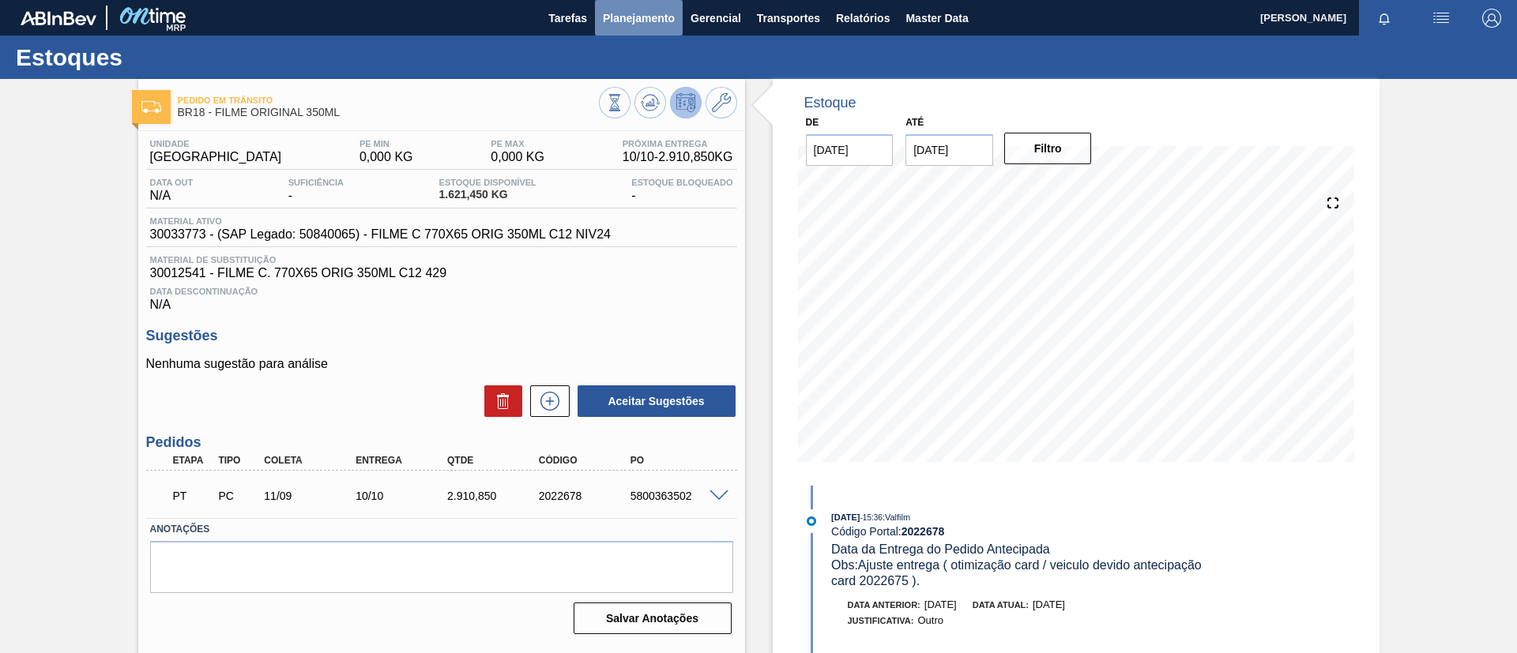
click at [618, 23] on span "Planejamento" at bounding box center [639, 18] width 72 height 19
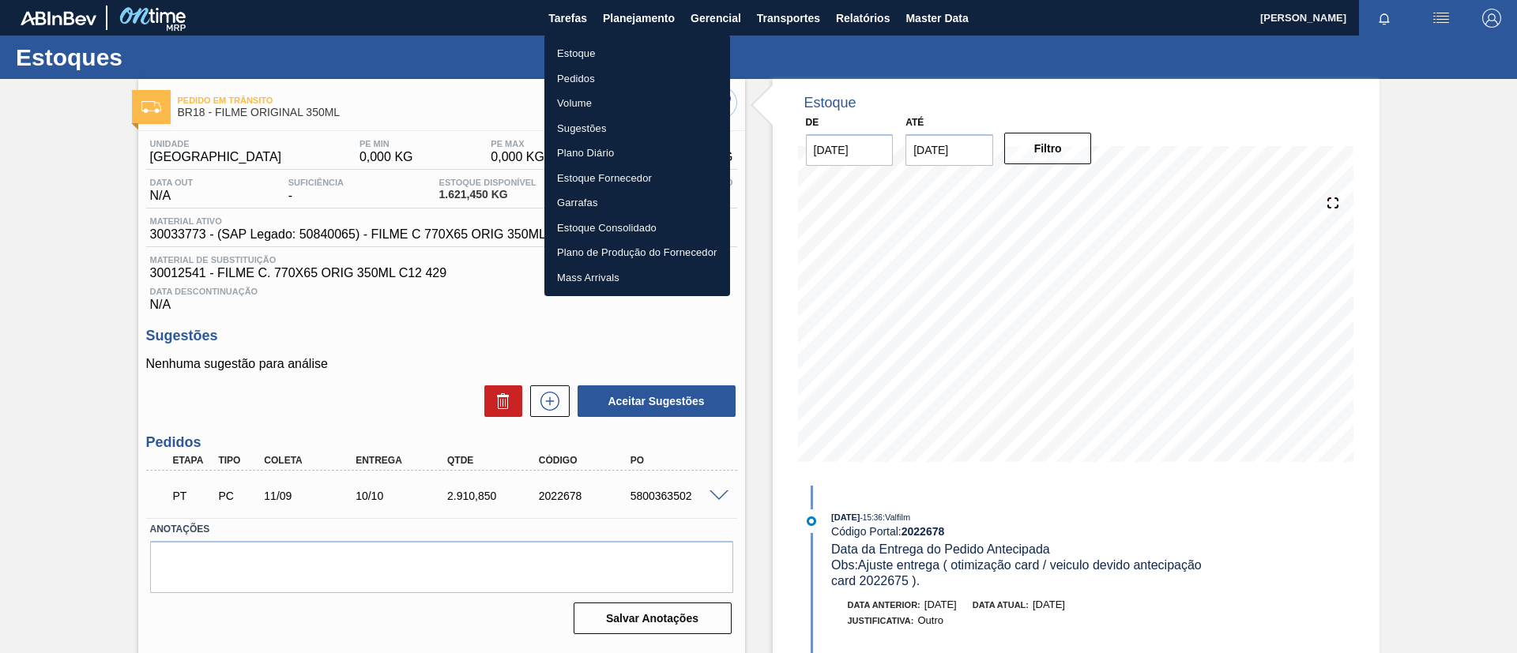
click at [619, 47] on li "Estoque" at bounding box center [637, 53] width 186 height 25
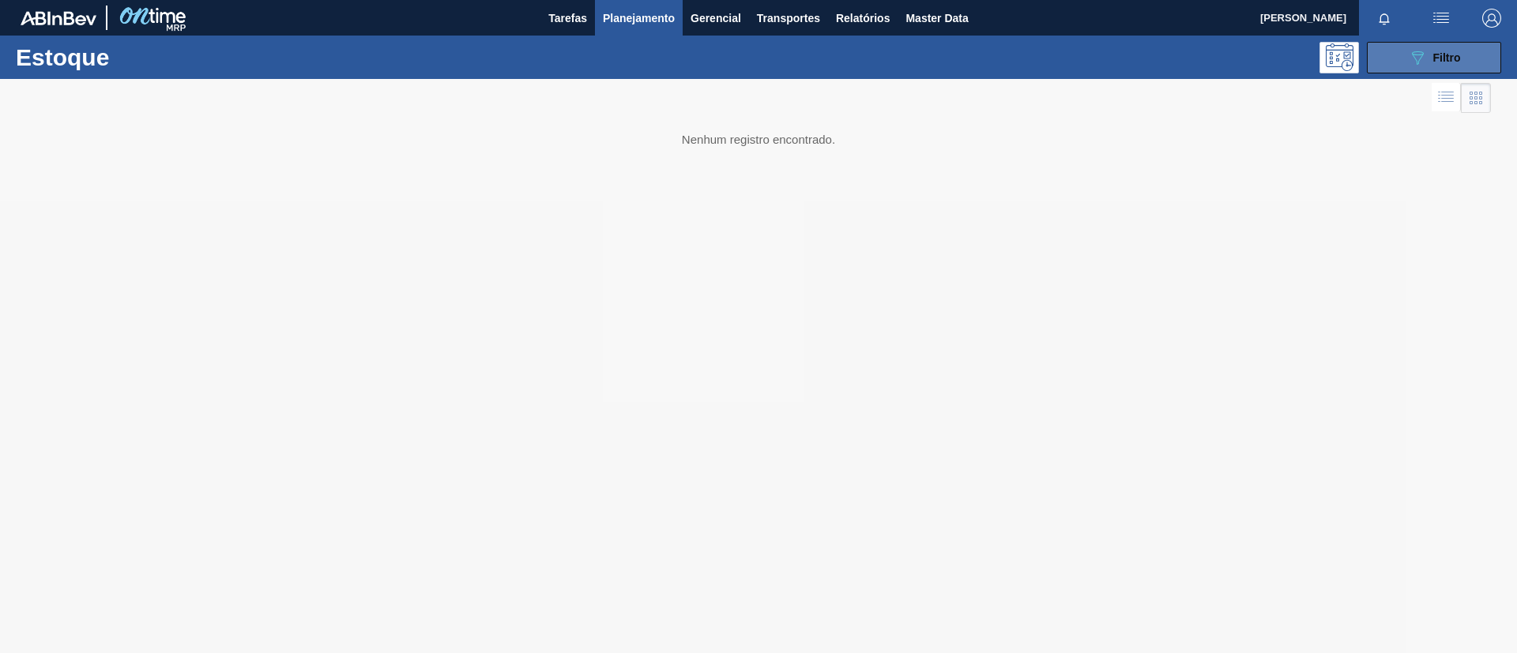
click at [1421, 58] on icon "089F7B8B-B2A5-4AFE-B5C0-19BA573D28AC" at bounding box center [1417, 57] width 19 height 19
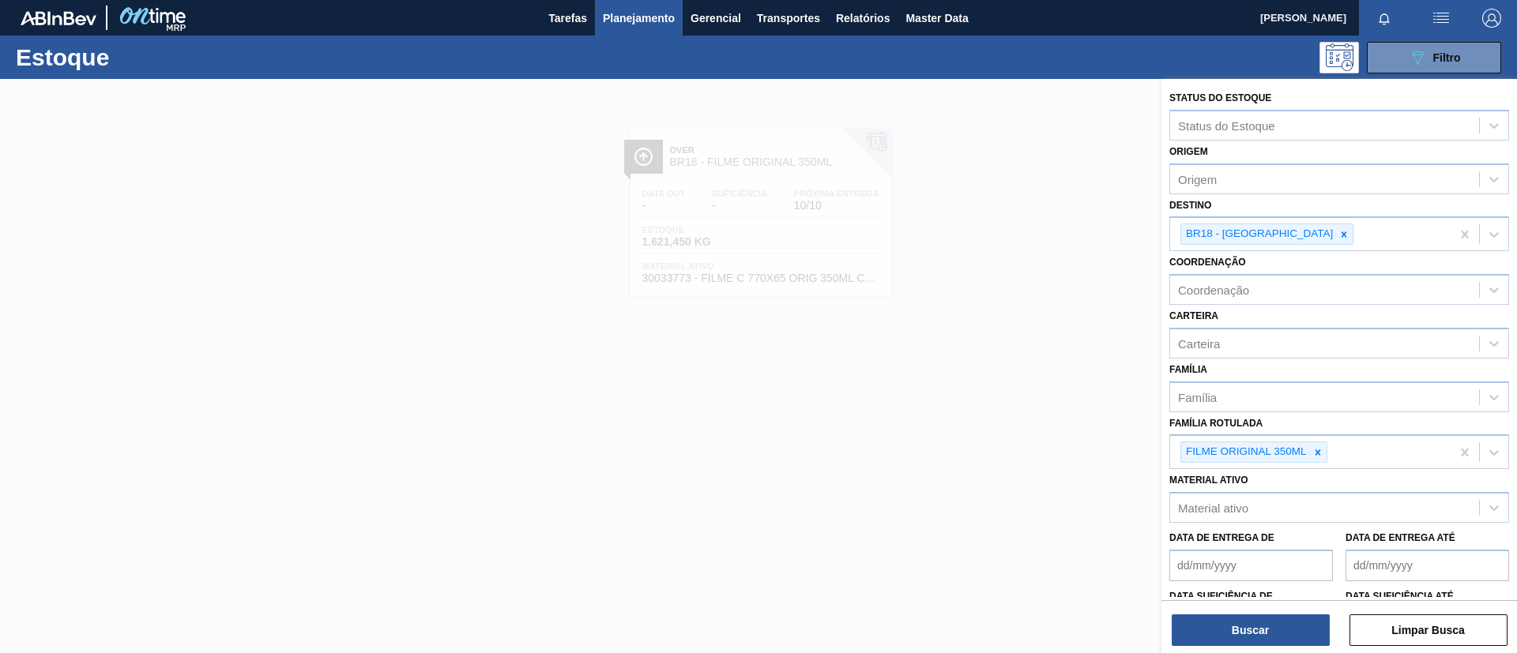
click at [1323, 454] on div at bounding box center [1317, 452] width 17 height 20
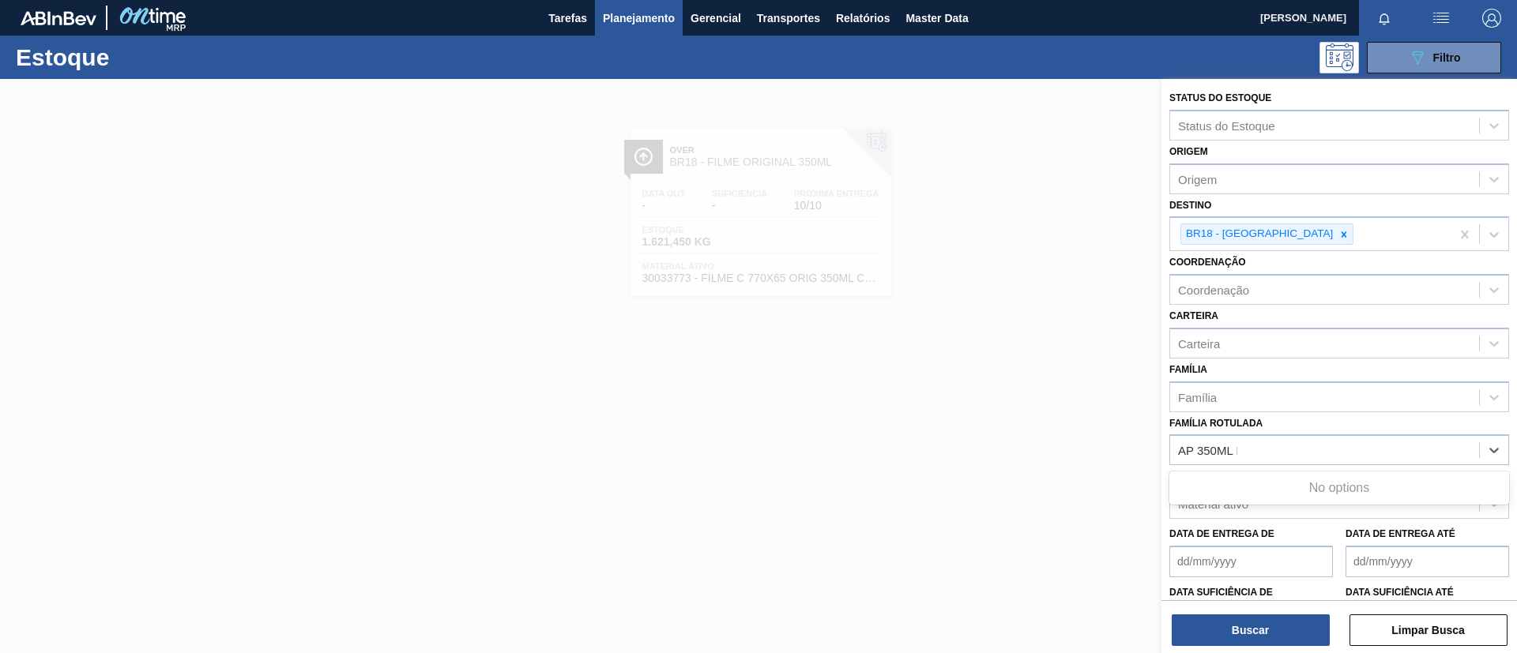
type Rotulada "AP 350ML MP"
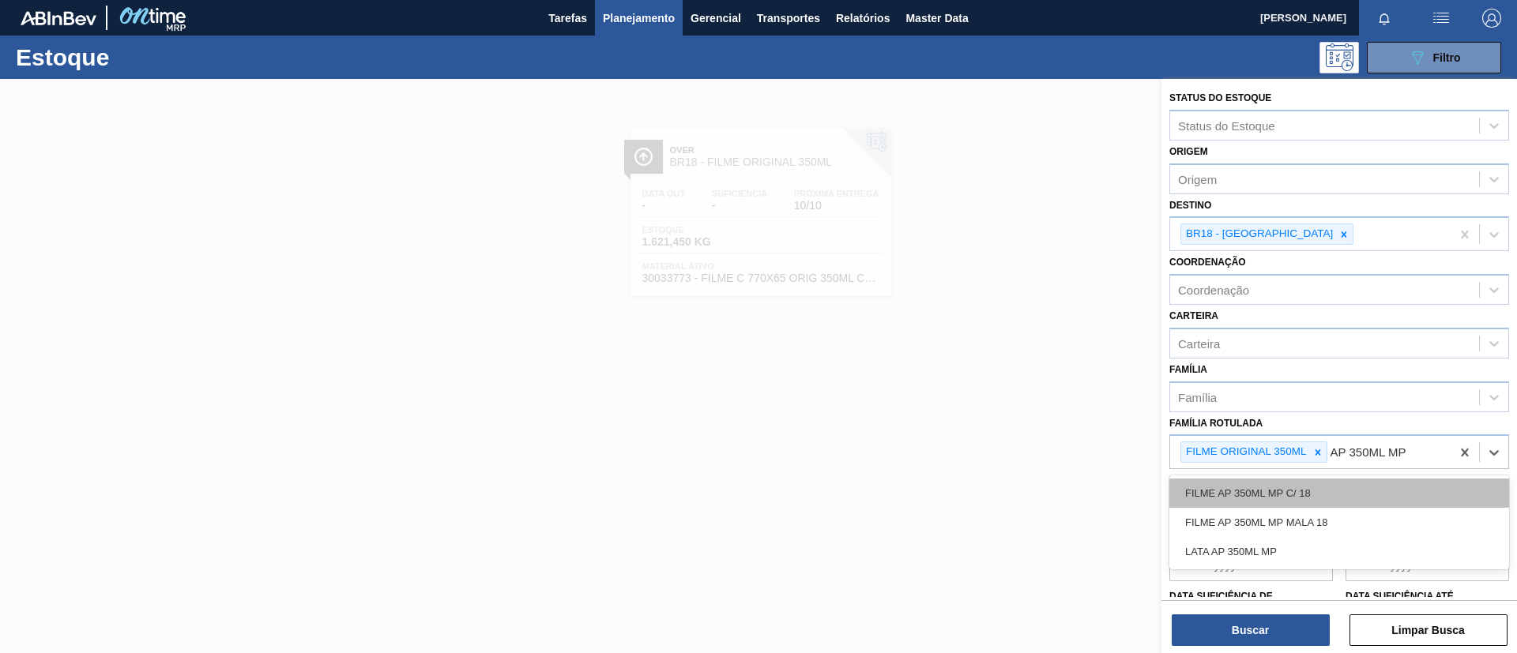
click at [1277, 488] on div "FILME AP 350ML MP C/ 18" at bounding box center [1339, 493] width 340 height 29
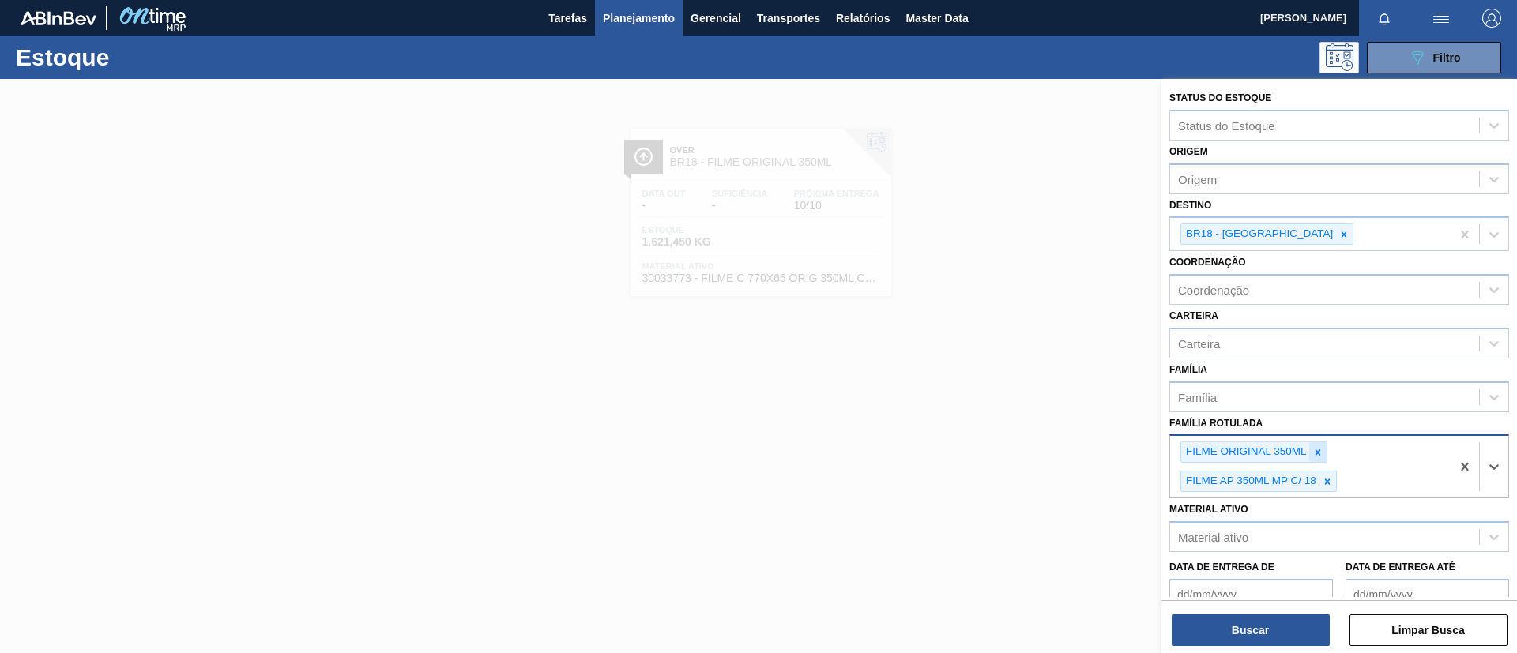
click at [1311, 447] on div at bounding box center [1317, 452] width 17 height 20
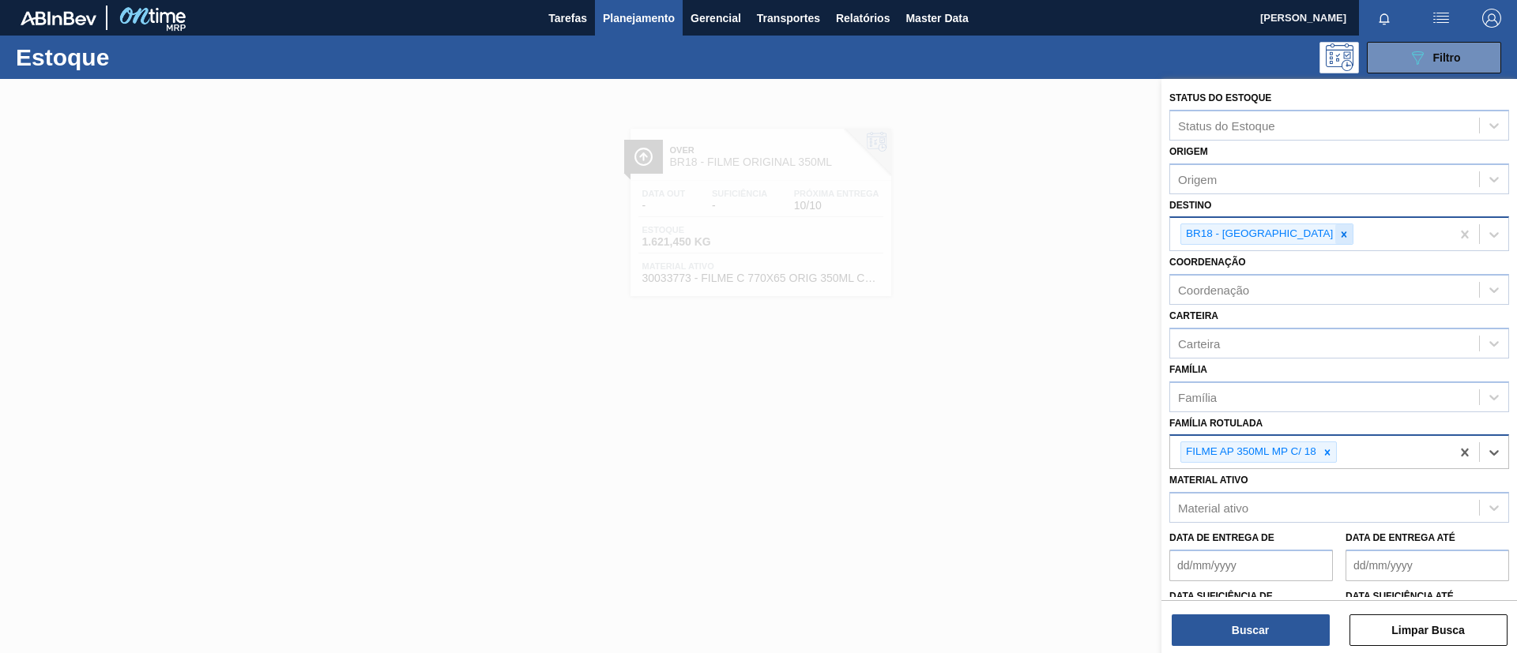
click at [1335, 224] on div at bounding box center [1343, 234] width 17 height 20
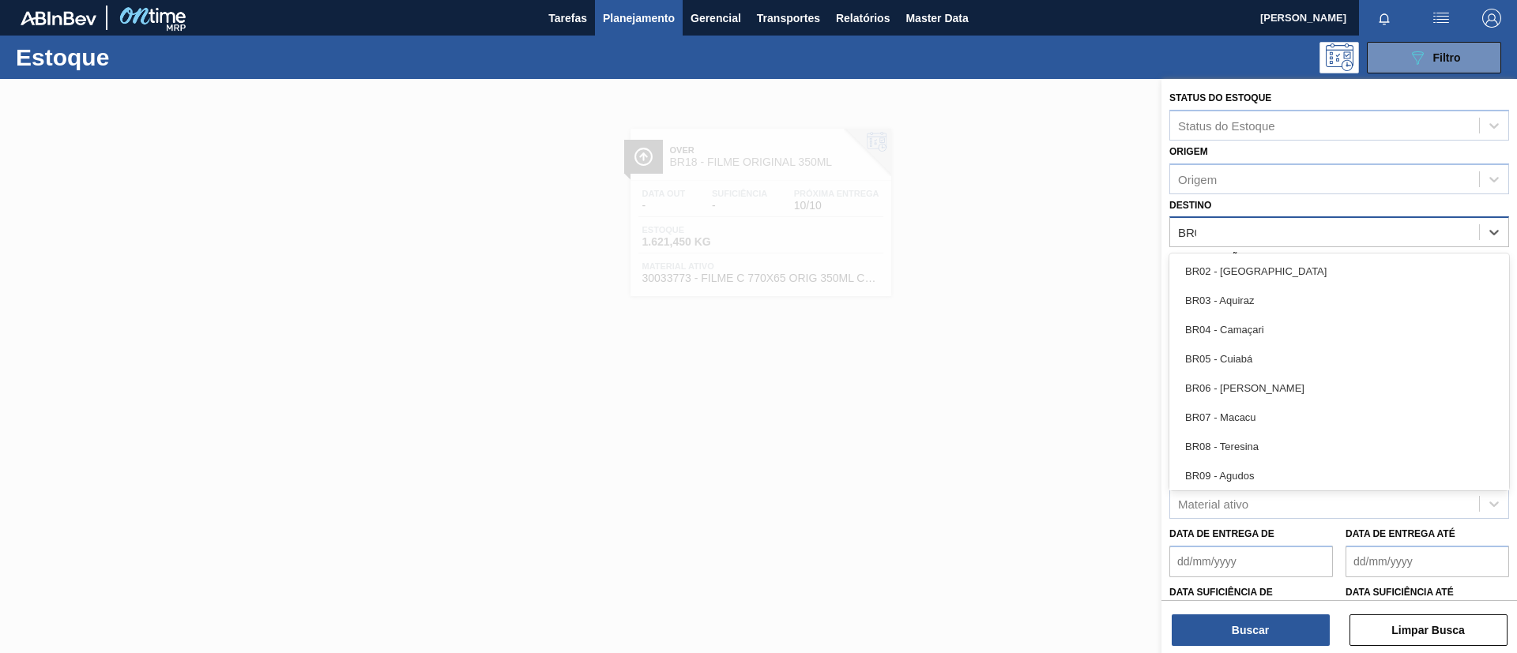
type input "BR07"
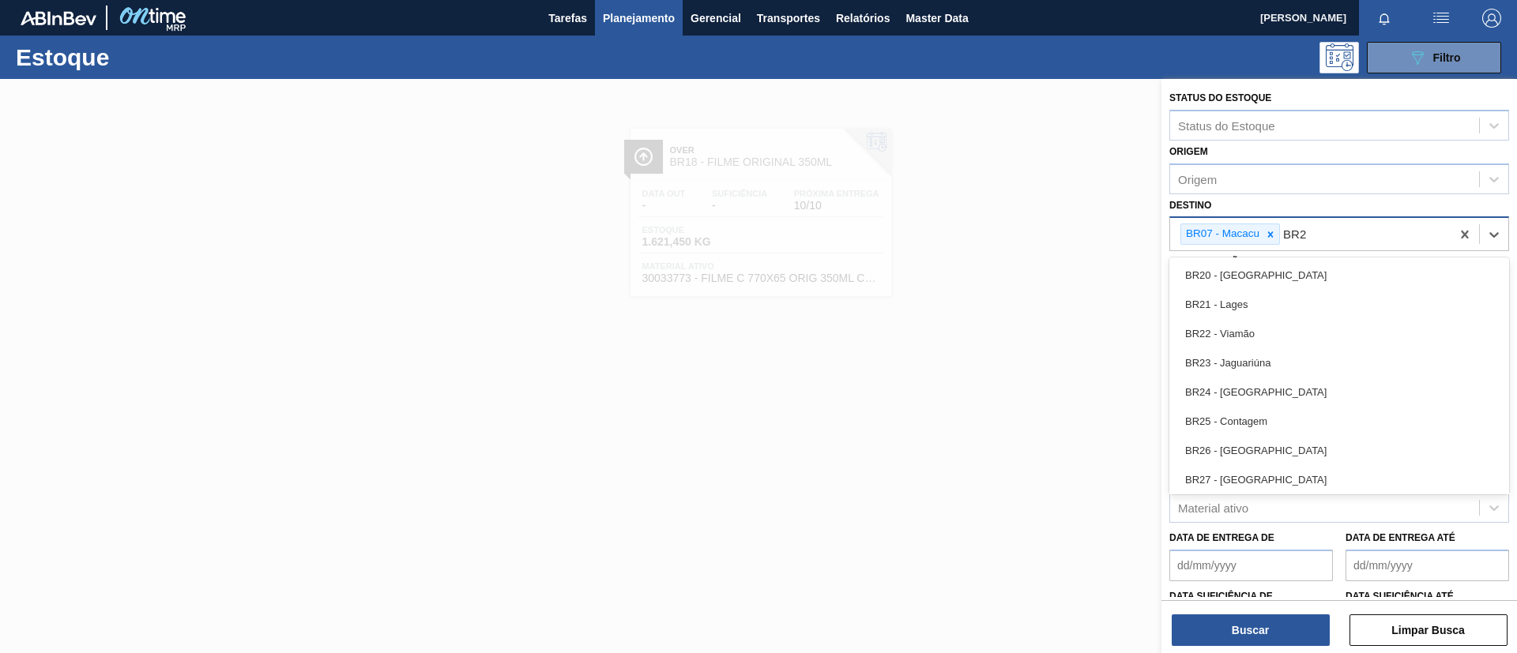
type input "BR27"
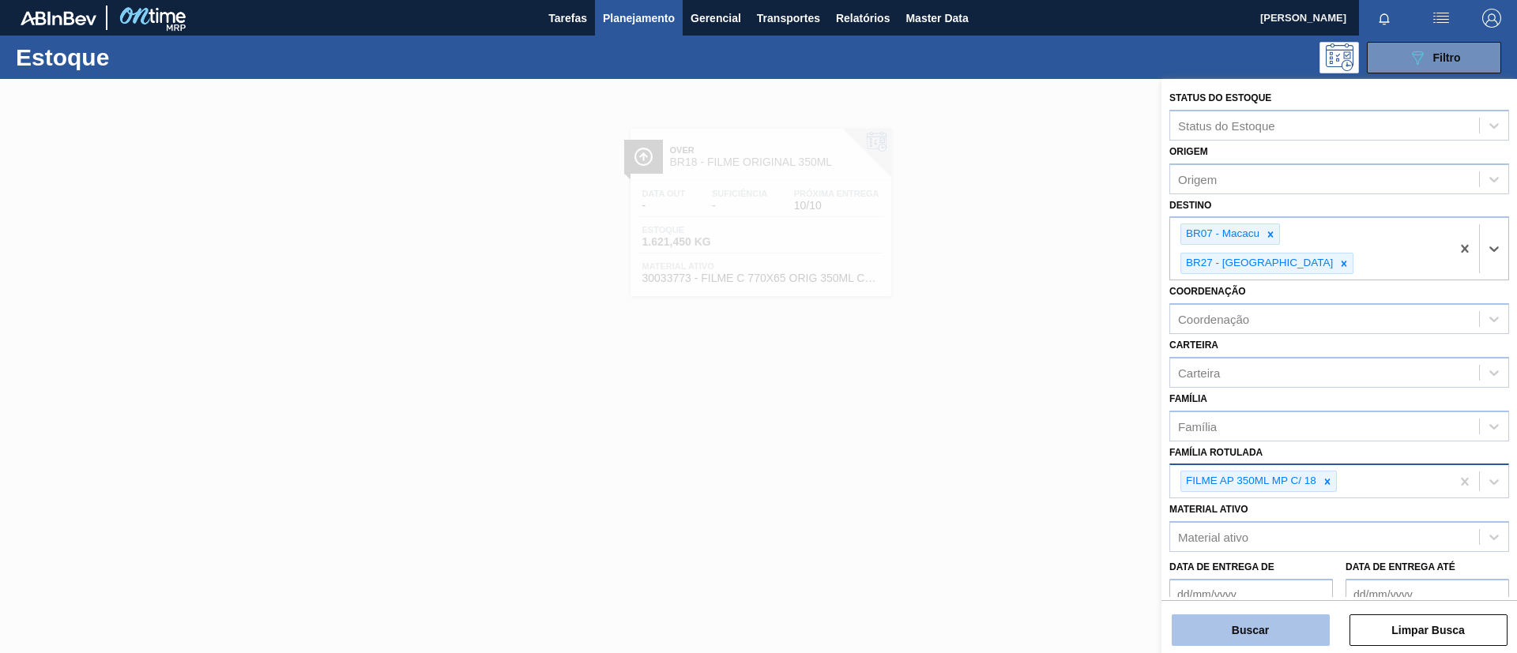
click at [1242, 646] on div "Status do Estoque Status do Estoque Origem Origem Destino option BR27 - Nova Mi…" at bounding box center [1339, 368] width 356 height 578
click at [1237, 634] on button "Buscar" at bounding box center [1251, 631] width 158 height 32
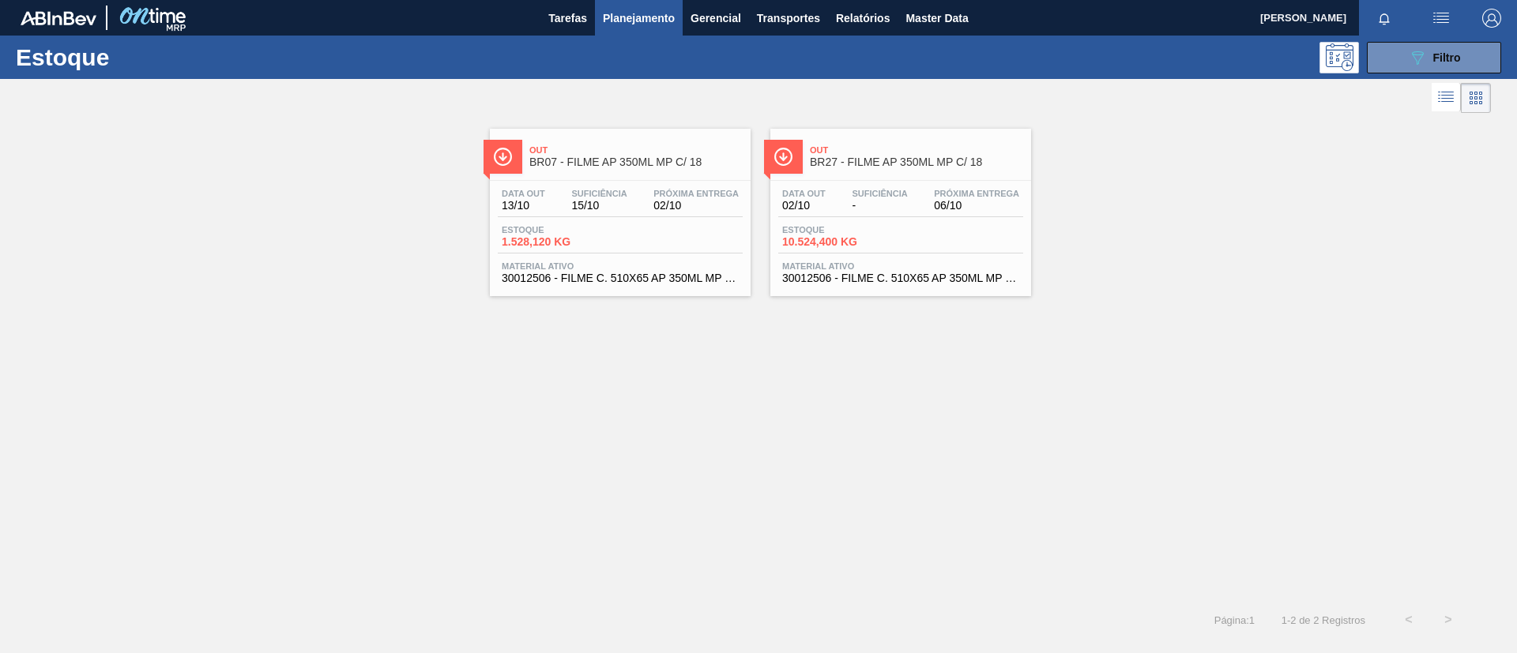
click at [862, 165] on span "BR27 - FILME AP 350ML MP C/ 18" at bounding box center [916, 162] width 213 height 12
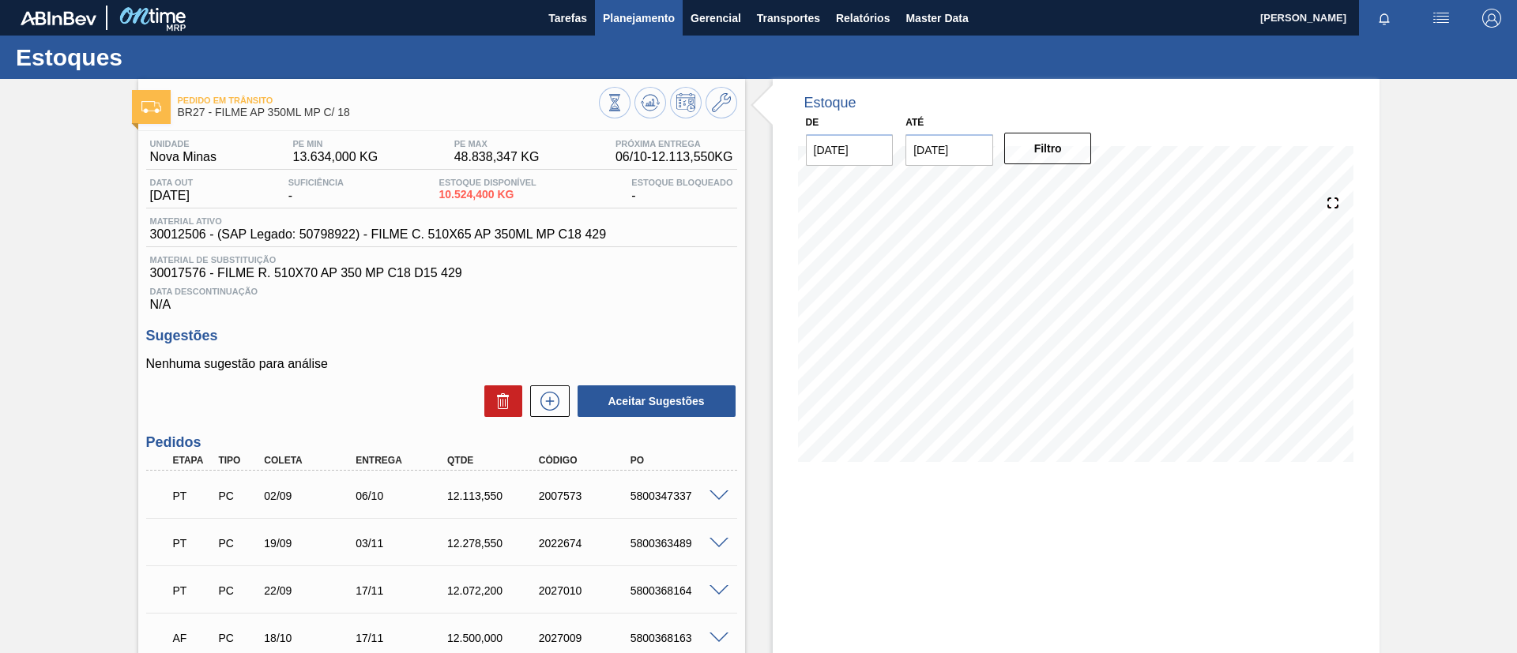
click at [627, 22] on span "Planejamento" at bounding box center [639, 18] width 72 height 19
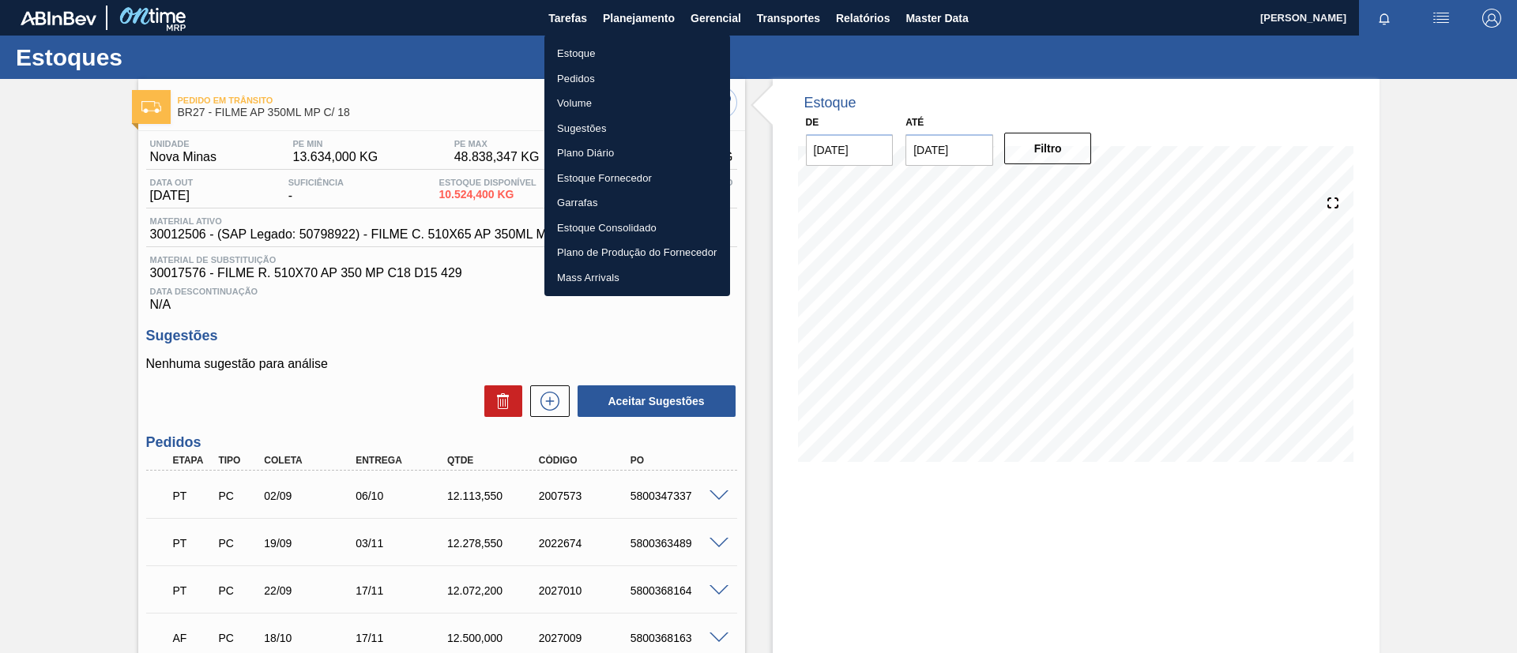
click at [640, 45] on li "Estoque" at bounding box center [637, 53] width 186 height 25
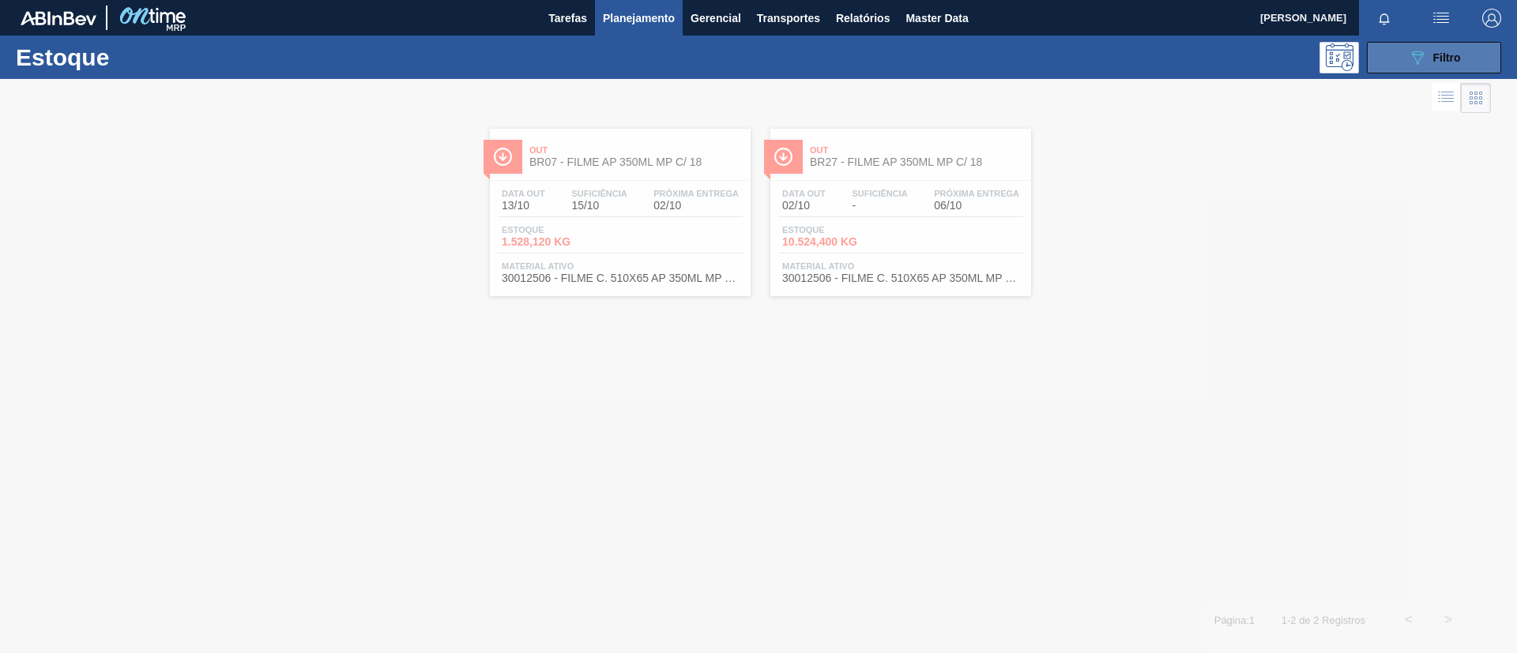
click at [1410, 63] on icon "089F7B8B-B2A5-4AFE-B5C0-19BA573D28AC" at bounding box center [1417, 57] width 19 height 19
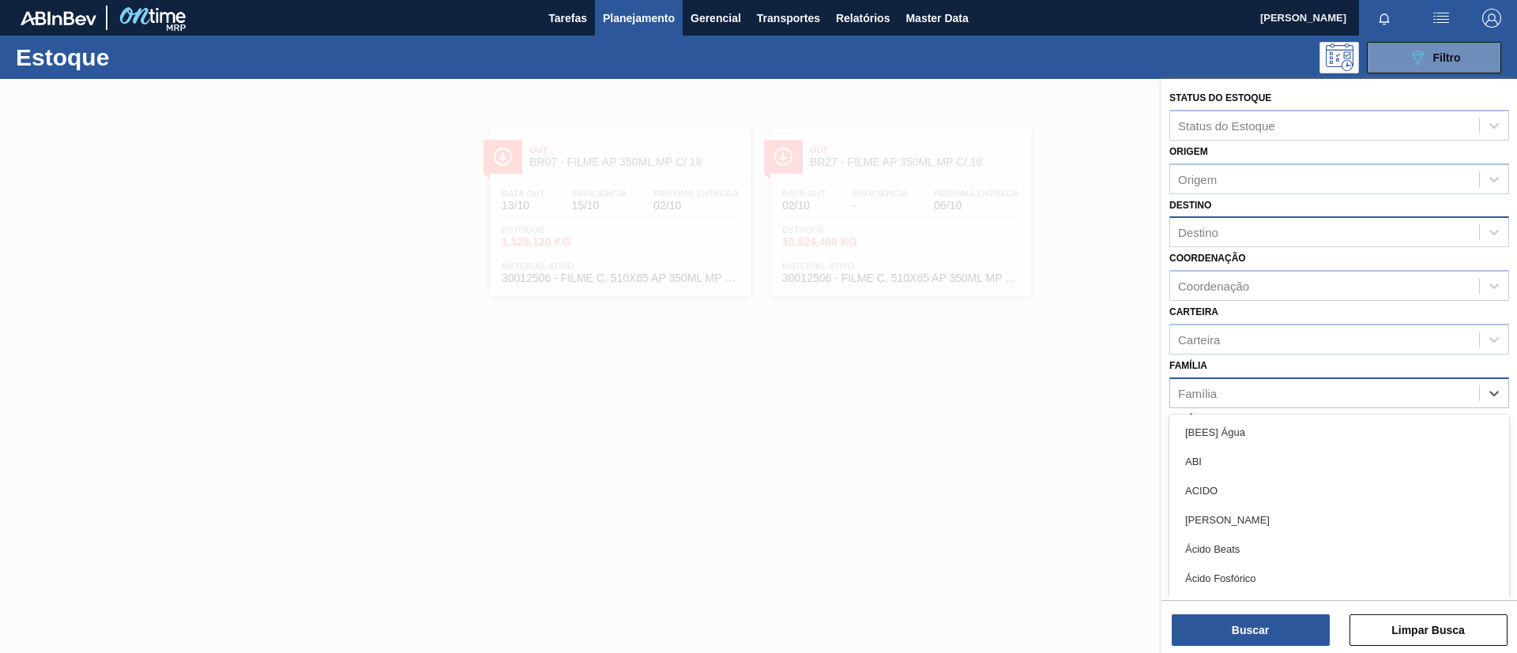
click at [1290, 394] on div "Família" at bounding box center [1324, 393] width 309 height 23
type input "Filme"
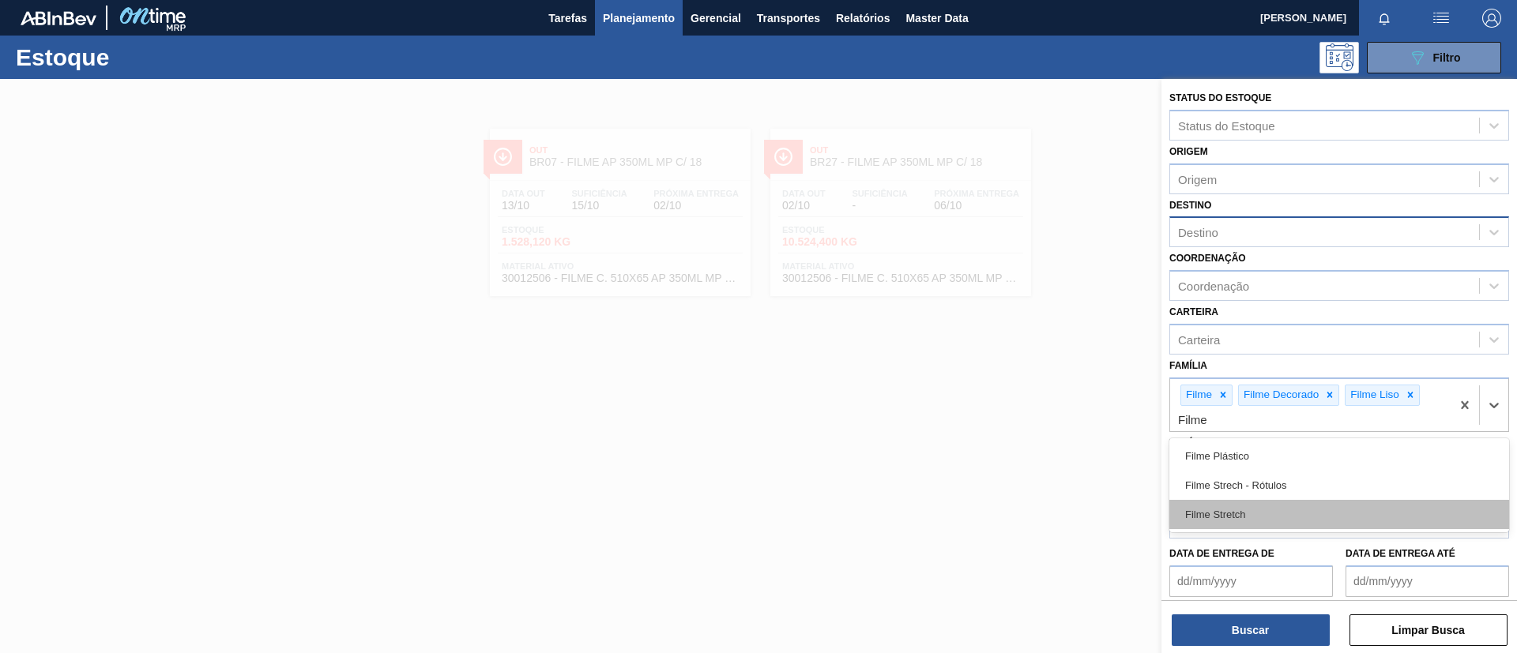
click at [1303, 510] on div "Filme Stretch" at bounding box center [1339, 514] width 340 height 29
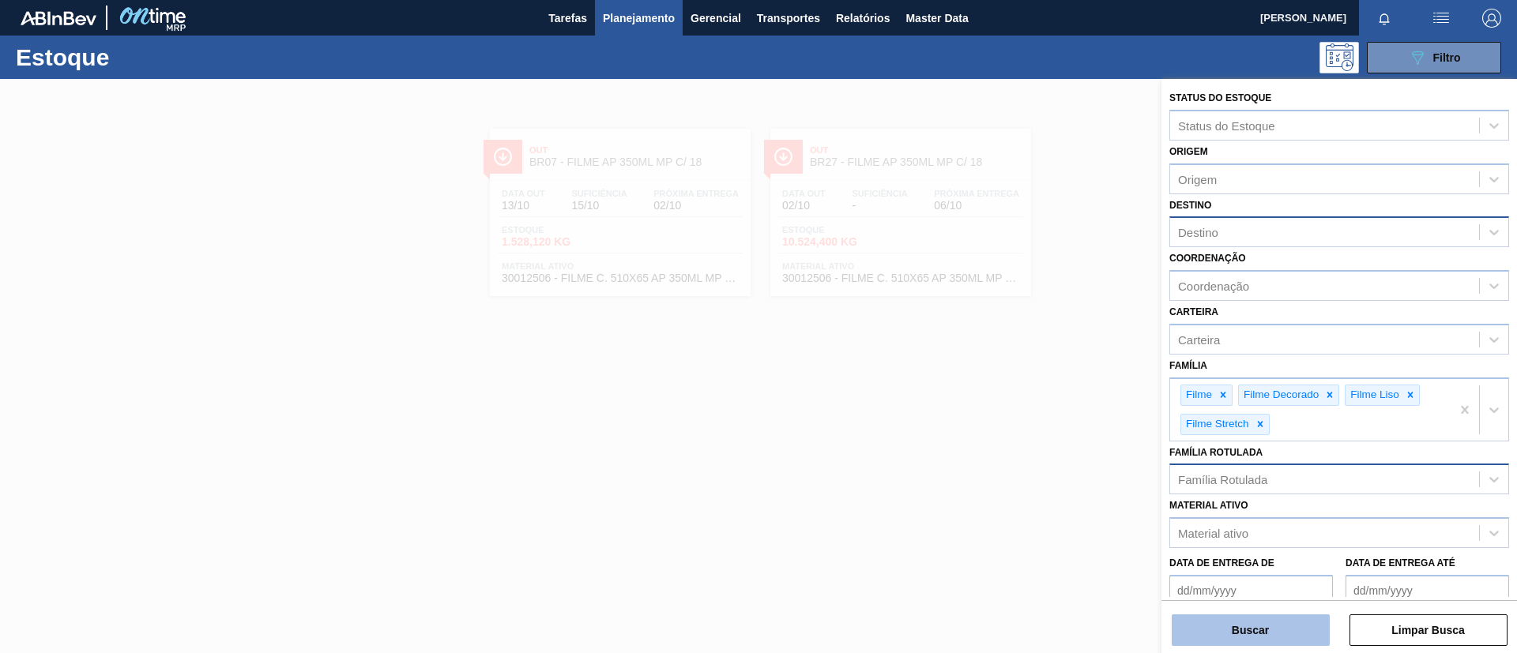
click at [1278, 627] on button "Buscar" at bounding box center [1251, 631] width 158 height 32
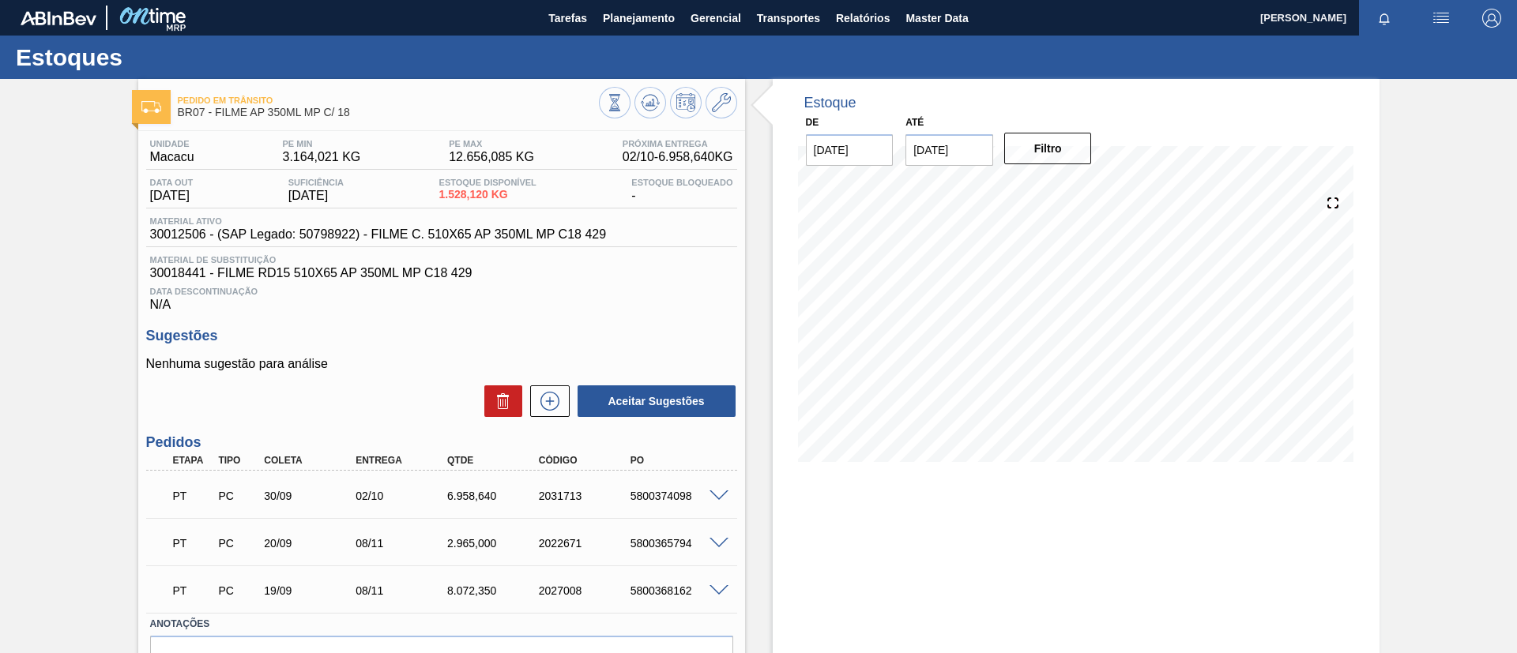
click at [702, 499] on div "5800374098" at bounding box center [678, 496] width 103 height 13
click at [706, 497] on div at bounding box center [722, 495] width 32 height 12
click at [710, 498] on span at bounding box center [719, 497] width 19 height 12
